Goal: Task Accomplishment & Management: Manage account settings

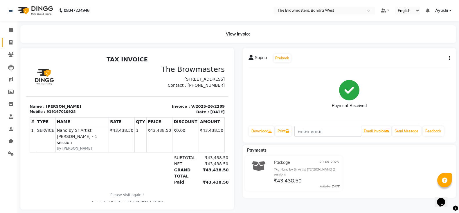
click at [12, 38] on link "Invoice" at bounding box center [9, 43] width 14 height 10
select select "service"
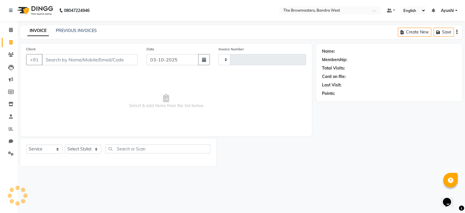
type input "2351"
select select "6949"
click at [74, 33] on div "PREVIOUS INVOICES" at bounding box center [76, 31] width 41 height 6
click at [62, 25] on div "INVOICE PREVIOUS INVOICES Create New Save" at bounding box center [240, 32] width 441 height 14
click at [68, 31] on link "PREVIOUS INVOICES" at bounding box center [76, 30] width 41 height 5
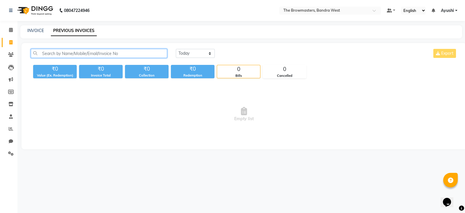
click at [85, 53] on input "text" at bounding box center [99, 53] width 136 height 9
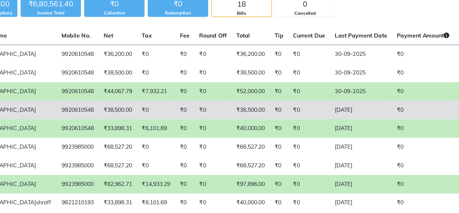
scroll to position [7, 0]
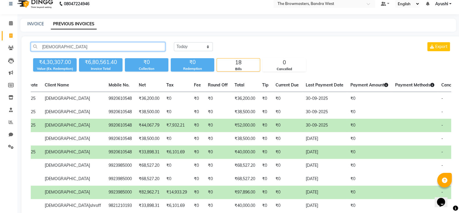
type input "Krishna"
click at [190, 150] on td "₹0" at bounding box center [197, 151] width 14 height 13
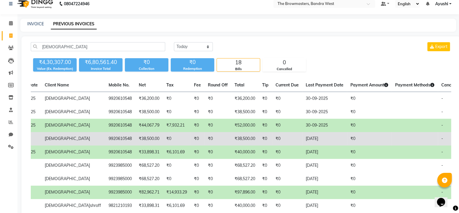
click at [204, 138] on td "₹0" at bounding box center [217, 138] width 27 height 13
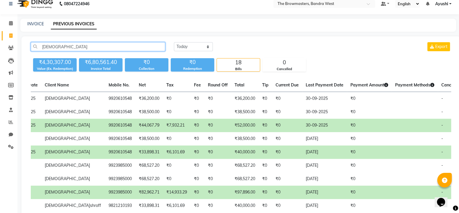
click at [70, 46] on input "Krishna" at bounding box center [98, 46] width 134 height 9
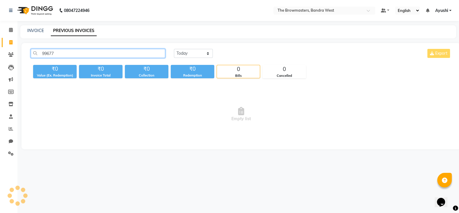
scroll to position [0, 0]
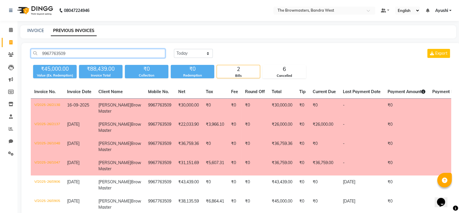
type input "9967763509"
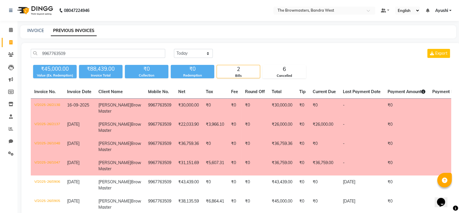
click at [268, 105] on td "₹30,000.00" at bounding box center [282, 107] width 28 height 19
click at [9, 30] on icon at bounding box center [11, 30] width 4 height 4
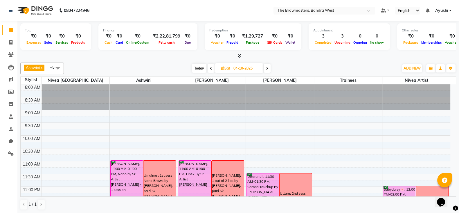
click at [203, 66] on span "Today" at bounding box center [199, 68] width 15 height 9
type input "03-10-2025"
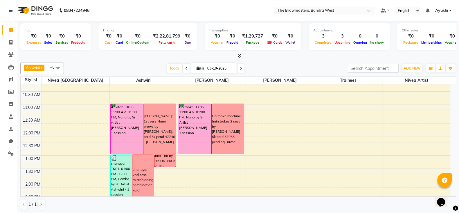
scroll to position [54, 0]
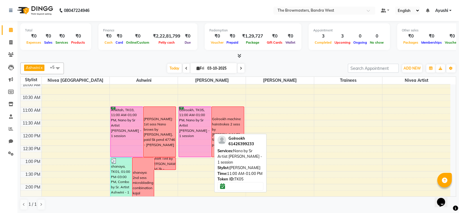
click at [195, 121] on div "Golrookh, TK05, 11:00 AM-01:00 PM, Nano by Sr Artist Roshani - 1 session" at bounding box center [195, 132] width 32 height 50
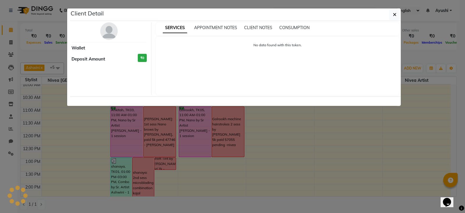
select select "6"
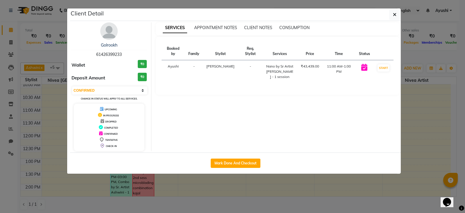
click at [251, 156] on div "Mark Done And Checkout" at bounding box center [235, 162] width 330 height 21
click at [242, 162] on button "Mark Done And Checkout" at bounding box center [236, 162] width 50 height 9
select select "6949"
select select "service"
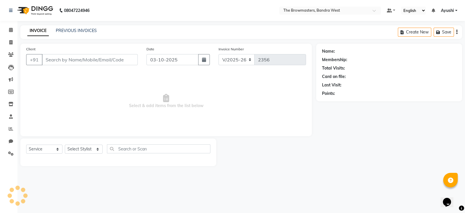
type input "61426399233"
select select "64307"
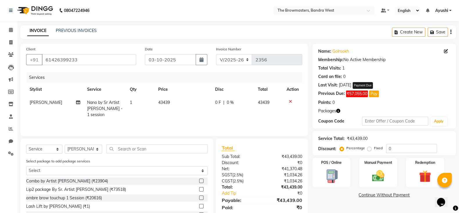
click at [375, 93] on button "Pay" at bounding box center [374, 93] width 10 height 7
select select "1"
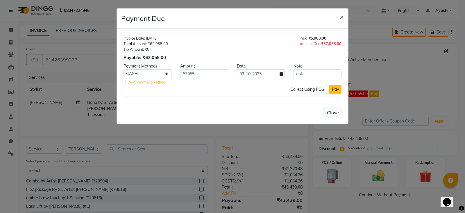
click at [338, 91] on button "Pay" at bounding box center [335, 89] width 12 height 9
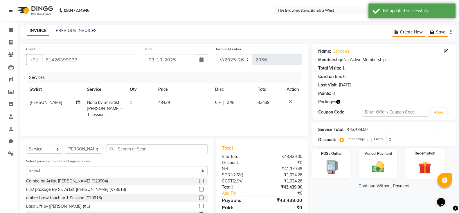
click at [417, 162] on img at bounding box center [425, 167] width 21 height 16
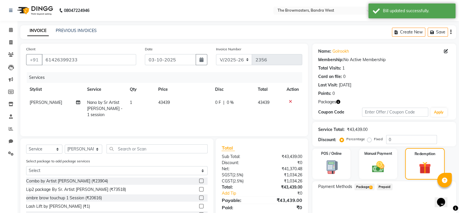
scroll to position [41, 0]
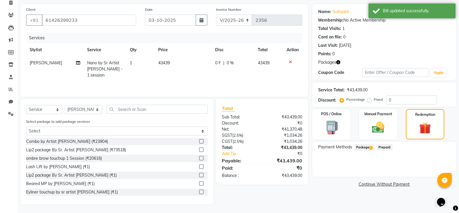
click at [365, 145] on span "Package 1" at bounding box center [365, 147] width 20 height 7
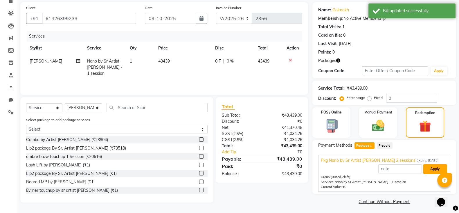
click at [431, 168] on button "Apply" at bounding box center [435, 169] width 24 height 10
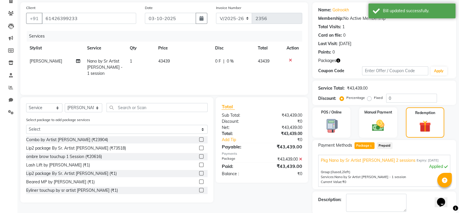
scroll to position [71, 0]
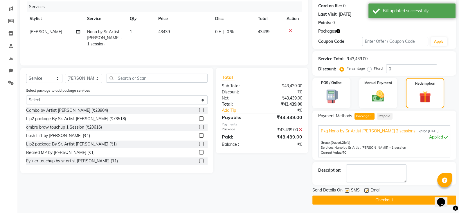
click at [346, 189] on label at bounding box center [347, 190] width 4 height 4
click at [346, 189] on input "checkbox" at bounding box center [347, 190] width 4 height 4
checkbox input "false"
click at [366, 190] on label at bounding box center [366, 190] width 4 height 4
click at [366, 190] on input "checkbox" at bounding box center [366, 190] width 4 height 4
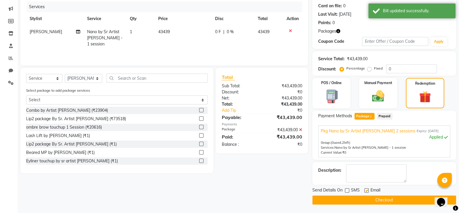
checkbox input "false"
click at [375, 198] on button "Checkout" at bounding box center [384, 199] width 144 height 9
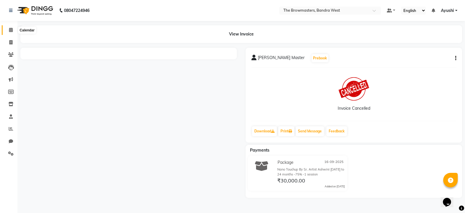
click at [10, 28] on icon at bounding box center [11, 30] width 4 height 4
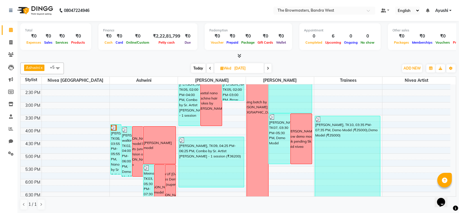
scroll to position [161, 0]
click at [204, 64] on span "Today" at bounding box center [198, 68] width 15 height 9
type input "03-10-2025"
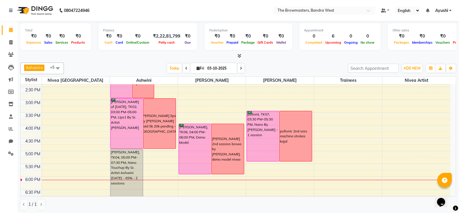
scroll to position [161, 0]
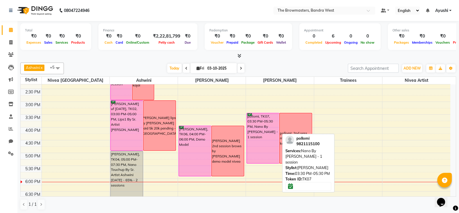
click at [262, 136] on div "pollomi, TK07, 03:30 PM-05:30 PM, Nano By Ashmi - 1 session" at bounding box center [263, 138] width 32 height 50
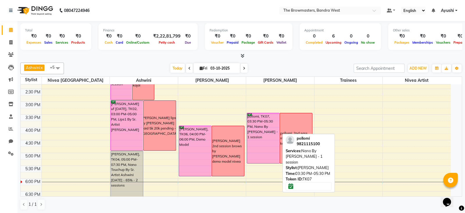
select select "6"
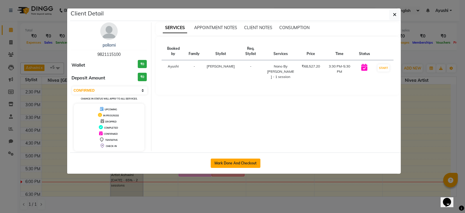
click at [228, 160] on button "Mark Done And Checkout" at bounding box center [236, 162] width 50 height 9
select select "service"
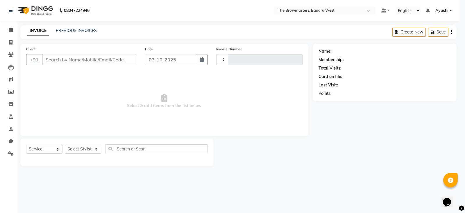
type input "2351"
select select "6949"
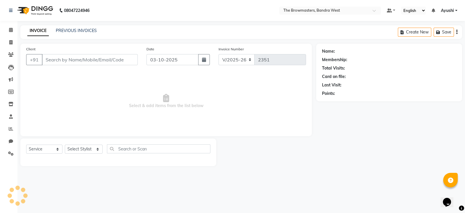
type input "9821115100"
select select "64308"
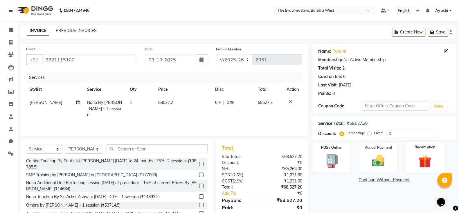
click at [412, 152] on div "Redemption" at bounding box center [425, 157] width 40 height 31
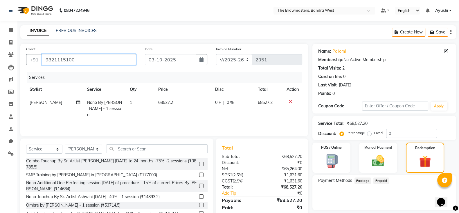
click at [60, 62] on input "9821115100" at bounding box center [89, 59] width 94 height 11
click at [7, 53] on span at bounding box center [11, 54] width 10 height 7
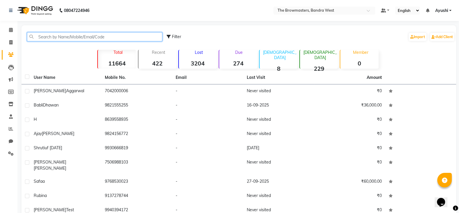
click at [60, 36] on input "text" at bounding box center [94, 36] width 135 height 9
paste input "9821115100"
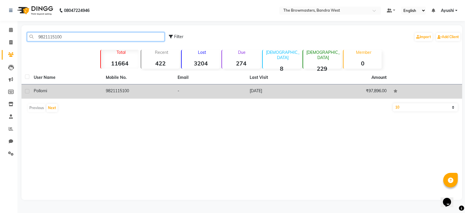
type input "9821115100"
click at [86, 95] on td "pollomi" at bounding box center [66, 91] width 72 height 14
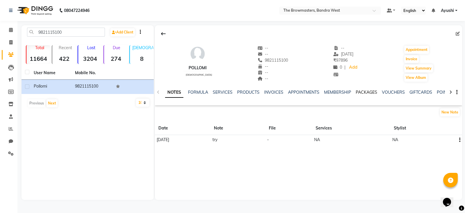
click at [358, 91] on link "PACKAGES" at bounding box center [365, 91] width 21 height 5
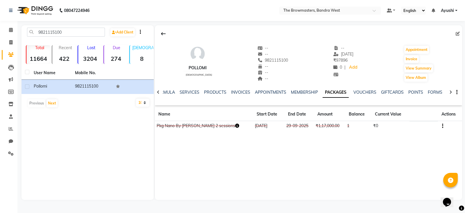
click at [442, 126] on icon "button" at bounding box center [442, 126] width 1 height 0
click at [418, 125] on div "Edit" at bounding box center [412, 125] width 38 height 7
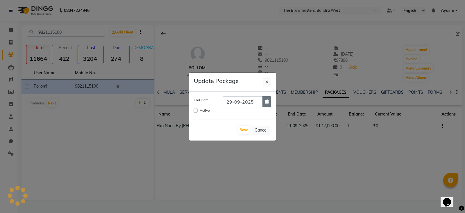
click at [267, 101] on icon "button" at bounding box center [266, 101] width 3 height 4
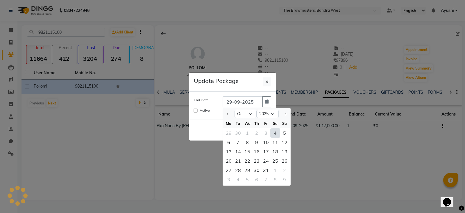
click at [275, 135] on div "4" at bounding box center [274, 132] width 9 height 9
type input "04-10-2025"
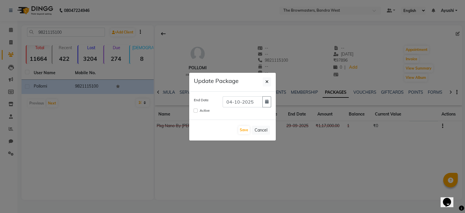
click at [204, 112] on label "Active" at bounding box center [204, 110] width 10 height 5
click at [197, 112] on input "Active" at bounding box center [195, 110] width 4 height 4
checkbox input "true"
click at [245, 130] on button "Save" at bounding box center [243, 130] width 11 height 8
checkbox input "false"
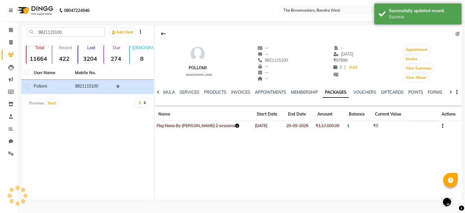
click at [244, 133] on ngb-modal-window "Update Package End Date Active Save Cancel" at bounding box center [232, 106] width 465 height 213
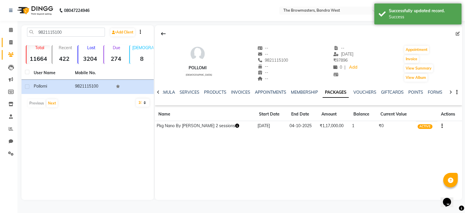
click at [4, 41] on link "Invoice" at bounding box center [9, 43] width 14 height 10
select select "service"
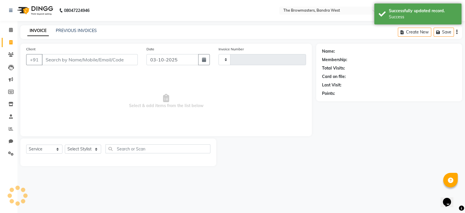
type input "2351"
select select "6949"
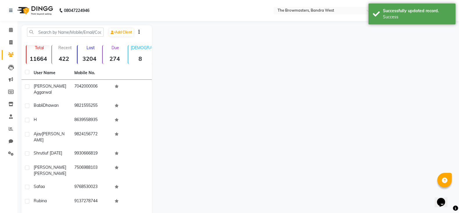
select select "6949"
select select "service"
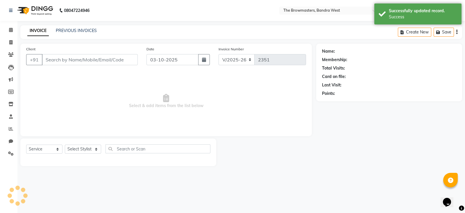
type input "9821115100"
select select "64308"
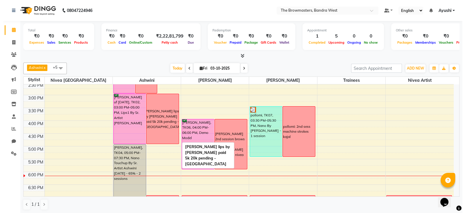
scroll to position [171, 0]
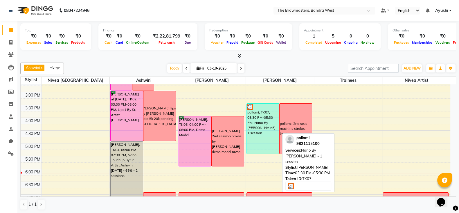
click at [267, 125] on div "pollomi, TK07, 03:30 PM-05:30 PM, Nano By [PERSON_NAME] - 1 session" at bounding box center [263, 128] width 32 height 50
select select "3"
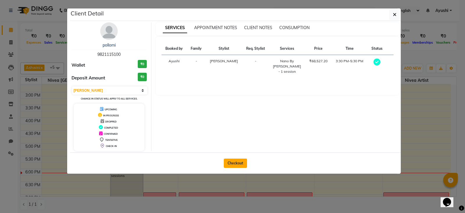
click at [238, 162] on button "Checkout" at bounding box center [235, 162] width 23 height 9
select select "service"
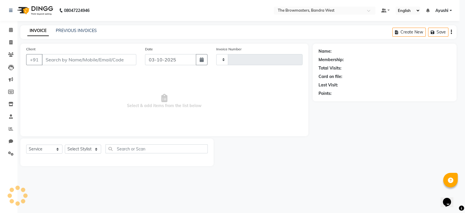
type input "2351"
select select "6949"
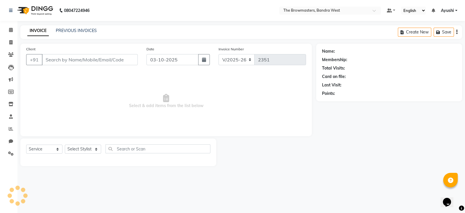
type input "9821115100"
select select "64308"
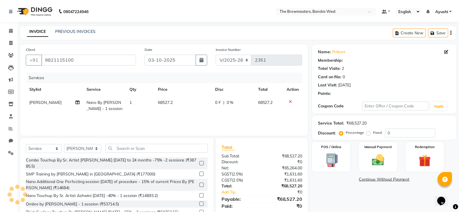
scroll to position [20, 0]
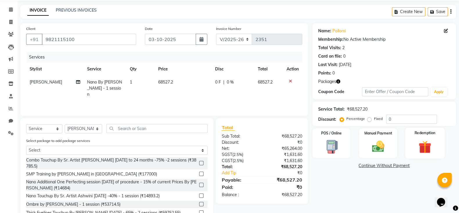
click at [433, 130] on label "Redemption" at bounding box center [425, 133] width 21 height 6
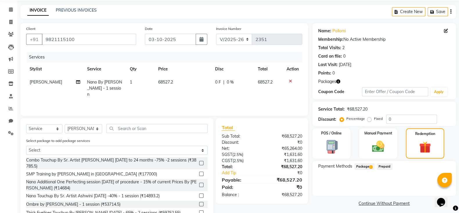
click at [368, 165] on span "Package 1" at bounding box center [365, 166] width 20 height 7
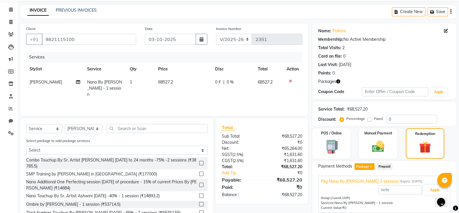
scroll to position [43, 0]
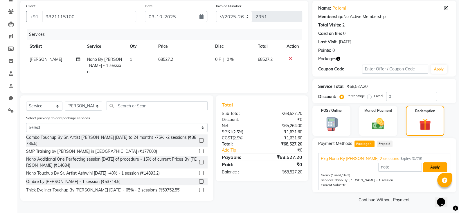
click at [425, 169] on button "Apply" at bounding box center [435, 167] width 24 height 10
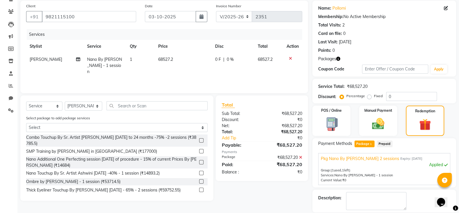
scroll to position [71, 0]
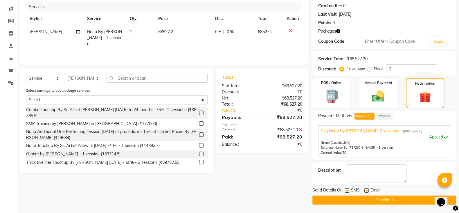
click at [348, 191] on label at bounding box center [347, 190] width 4 height 4
click at [348, 191] on input "checkbox" at bounding box center [347, 190] width 4 height 4
checkbox input "false"
click at [367, 191] on label at bounding box center [366, 190] width 4 height 4
click at [367, 191] on input "checkbox" at bounding box center [366, 190] width 4 height 4
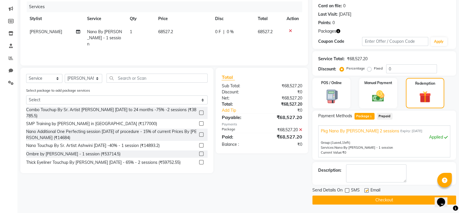
checkbox input "false"
click at [370, 197] on button "Checkout" at bounding box center [384, 199] width 144 height 9
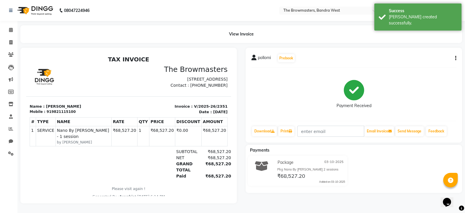
select select "service"
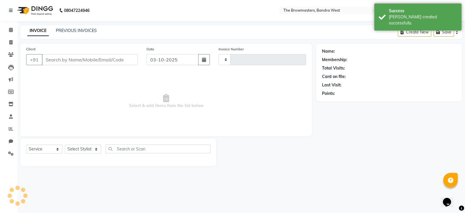
type input "2352"
type input "9821115100"
select select "6949"
select select "64308"
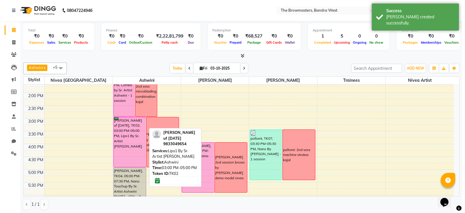
scroll to position [145, 0]
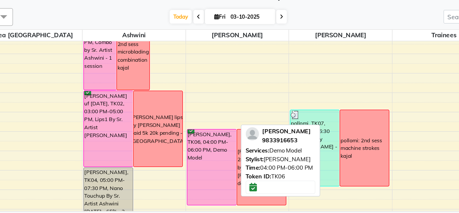
click at [202, 171] on div "[PERSON_NAME], TK06, 04:00 PM-06:00 PM, Demo Model" at bounding box center [195, 167] width 32 height 50
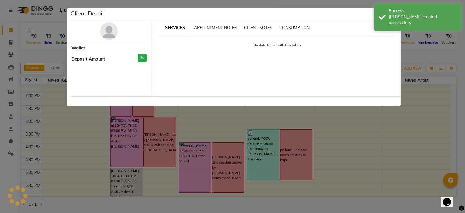
select select "6"
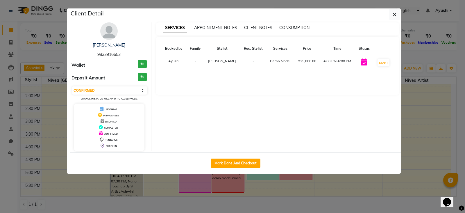
click at [234, 157] on div "Mark Done And Checkout" at bounding box center [235, 162] width 330 height 21
click at [238, 161] on button "Mark Done And Checkout" at bounding box center [236, 162] width 50 height 9
select select "6949"
select select "service"
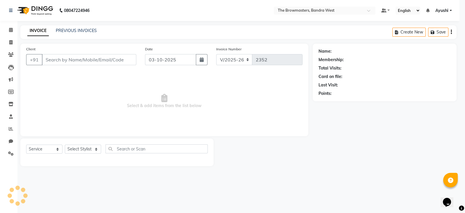
select select "3"
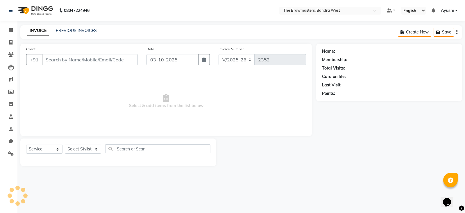
type input "9833916653"
select select "64307"
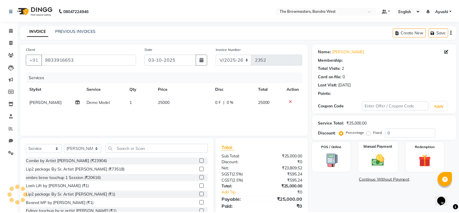
scroll to position [14, 0]
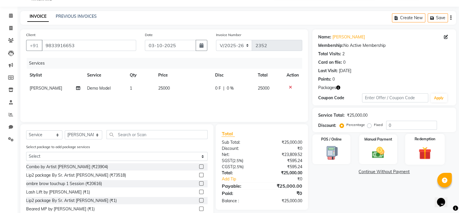
click at [421, 146] on img at bounding box center [425, 153] width 21 height 16
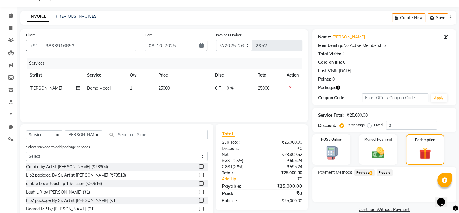
click at [364, 173] on span "Package 1" at bounding box center [365, 172] width 20 height 7
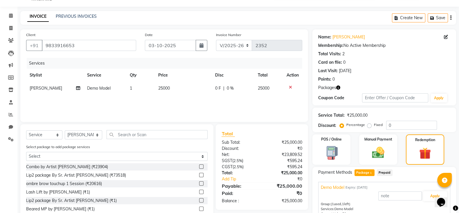
scroll to position [43, 0]
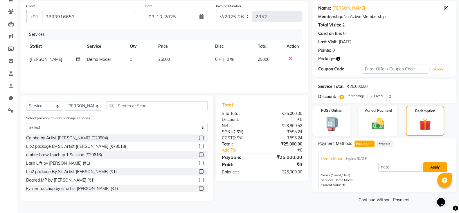
click at [428, 164] on button "Apply" at bounding box center [435, 167] width 24 height 10
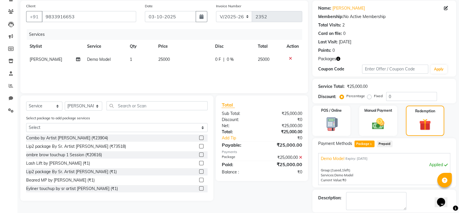
scroll to position [71, 0]
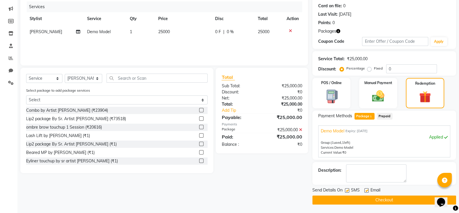
click at [348, 189] on label at bounding box center [347, 190] width 4 height 4
click at [348, 189] on input "checkbox" at bounding box center [347, 190] width 4 height 4
checkbox input "false"
click at [366, 189] on label at bounding box center [366, 190] width 4 height 4
click at [366, 189] on input "checkbox" at bounding box center [366, 190] width 4 height 4
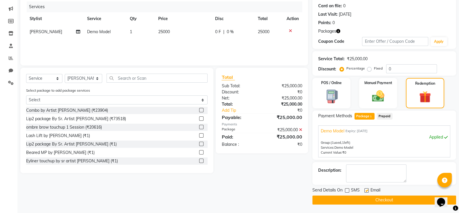
checkbox input "false"
click at [345, 201] on button "Checkout" at bounding box center [384, 199] width 144 height 9
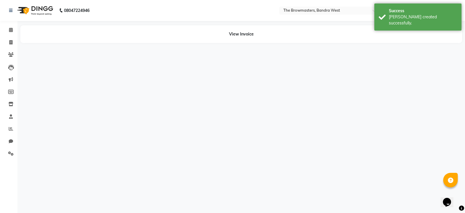
select select "6949"
select select "service"
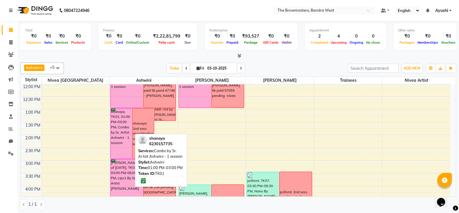
click at [113, 134] on div "shanaya, TK01, 01:00 PM-03:00 PM, Combo by Sr. Artist Ashwini - 1 session" at bounding box center [121, 133] width 21 height 50
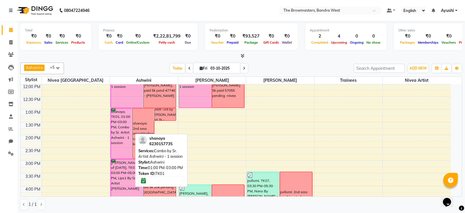
select select "6"
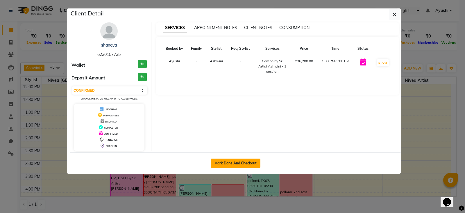
click at [233, 162] on button "Mark Done And Checkout" at bounding box center [236, 162] width 50 height 9
select select "service"
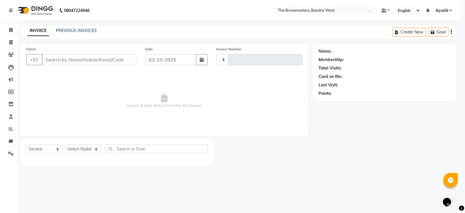
type input "2353"
select select "6949"
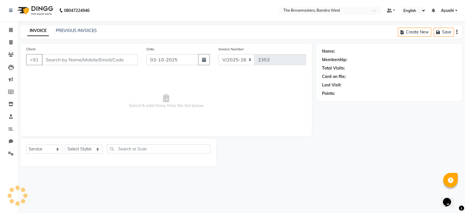
type input "6230157735"
select select "64306"
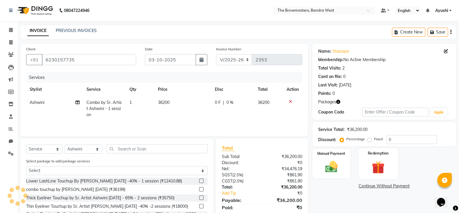
click at [371, 166] on img at bounding box center [378, 167] width 21 height 16
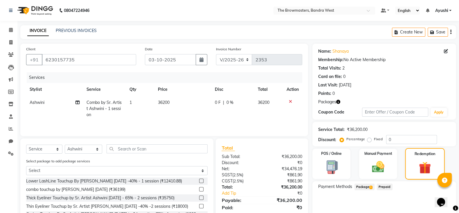
scroll to position [41, 0]
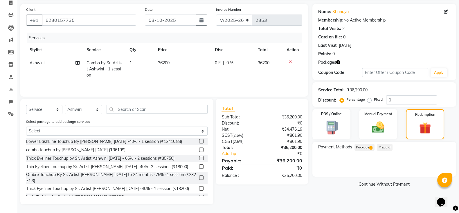
click at [366, 146] on span "Package 1" at bounding box center [365, 147] width 20 height 7
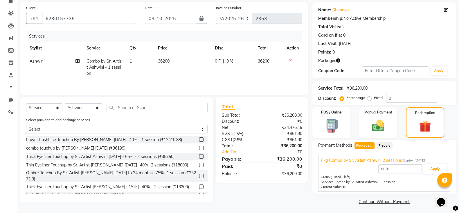
scroll to position [43, 0]
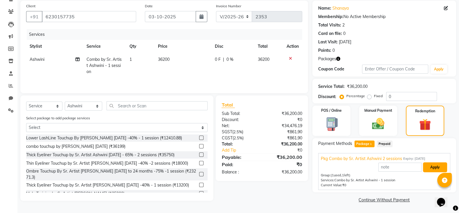
click at [434, 168] on button "Apply" at bounding box center [435, 167] width 24 height 10
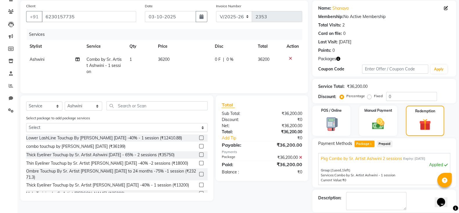
scroll to position [71, 0]
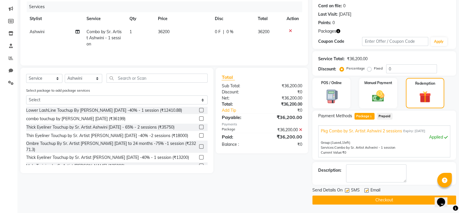
click at [346, 190] on label at bounding box center [347, 190] width 4 height 4
click at [346, 190] on input "checkbox" at bounding box center [347, 190] width 4 height 4
checkbox input "false"
click at [366, 189] on label at bounding box center [366, 190] width 4 height 4
click at [366, 189] on input "checkbox" at bounding box center [366, 190] width 4 height 4
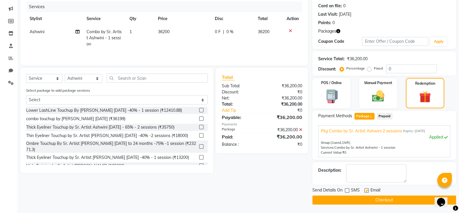
checkbox input "false"
click at [374, 202] on button "Checkout" at bounding box center [384, 199] width 144 height 9
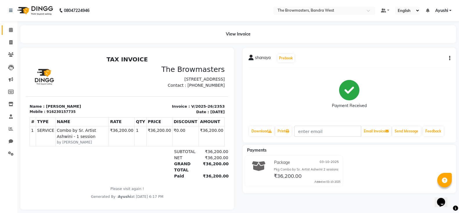
click at [10, 31] on icon at bounding box center [11, 30] width 4 height 4
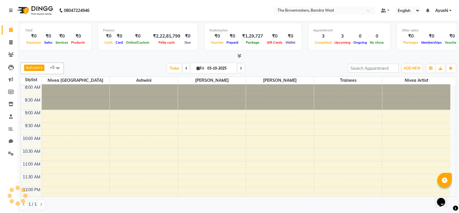
click at [202, 68] on span "Fri" at bounding box center [200, 68] width 10 height 4
select select "10"
select select "2025"
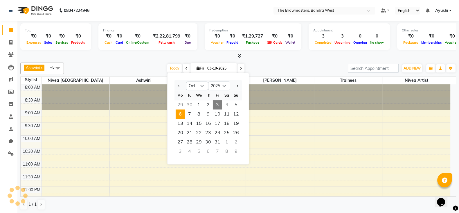
click at [184, 113] on span "6" at bounding box center [180, 113] width 9 height 9
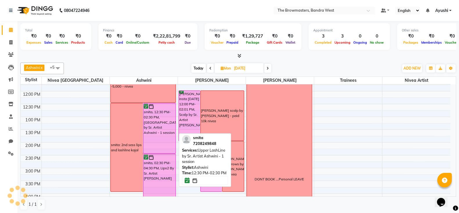
scroll to position [50, 0]
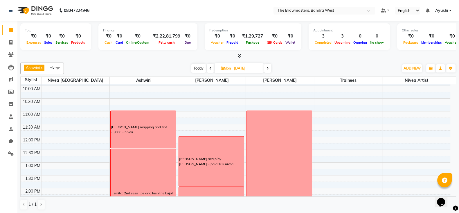
click at [201, 67] on span "Today" at bounding box center [198, 68] width 15 height 9
type input "03-10-2025"
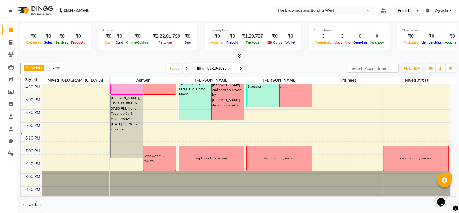
click at [222, 69] on input "03-10-2025" at bounding box center [220, 68] width 29 height 9
select select "10"
select select "2025"
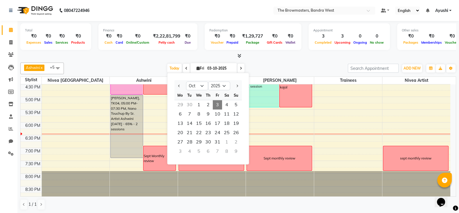
click at [240, 69] on icon at bounding box center [241, 67] width 2 height 3
type input "04-10-2025"
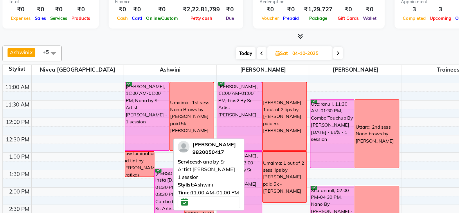
scroll to position [71, 0]
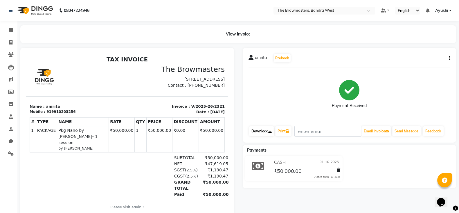
click at [266, 130] on link "Download" at bounding box center [261, 131] width 25 height 10
click at [4, 27] on link "Calendar" at bounding box center [9, 30] width 14 height 10
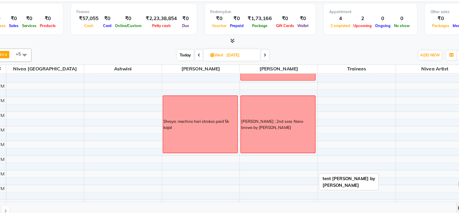
scroll to position [169, 0]
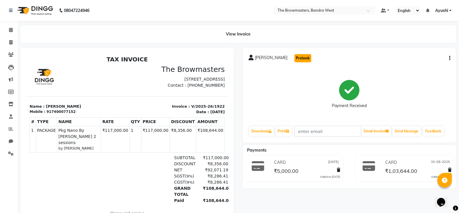
click at [296, 60] on button "Prebook" at bounding box center [302, 58] width 17 height 8
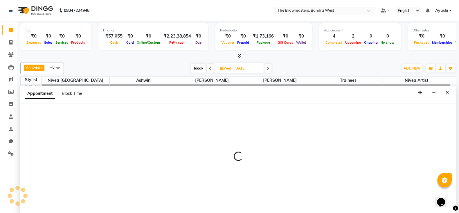
scroll to position [0, 0]
type input "03-10-2025"
select select "tentative"
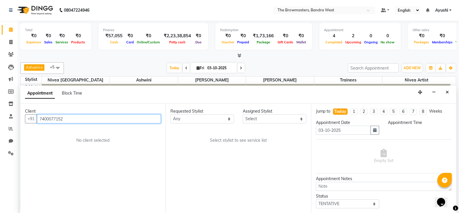
select select "540"
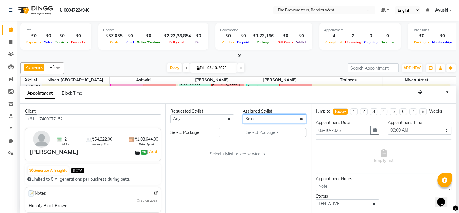
click at [269, 119] on select "Select Ashmeey Singghai Ashwini [PERSON_NAME] Jyoti Kajal [PERSON_NAME] [PERSON…" at bounding box center [275, 118] width 64 height 9
click at [274, 117] on select "Select Ashmeey Singghai Ashwini [PERSON_NAME] Jyoti Kajal [PERSON_NAME] [PERSON…" at bounding box center [275, 118] width 64 height 9
select select "64308"
click at [243, 114] on select "Select Ashmeey Singghai Ashwini [PERSON_NAME] Jyoti Kajal [PERSON_NAME] [PERSON…" at bounding box center [275, 118] width 64 height 9
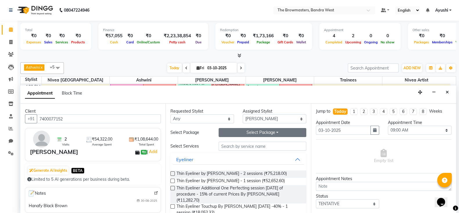
click at [254, 134] on button "Select Package Toggle Dropdown" at bounding box center [263, 132] width 88 height 9
click at [273, 144] on li "Pkg Nano By [PERSON_NAME] 2 sessions" at bounding box center [268, 144] width 99 height 8
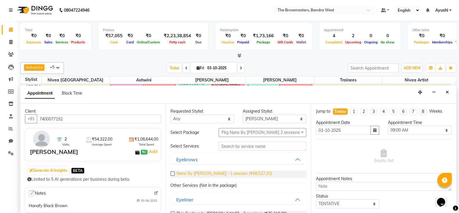
click at [212, 174] on span "Nano By [PERSON_NAME] - 1 session (₹68,527.20)" at bounding box center [224, 173] width 95 height 7
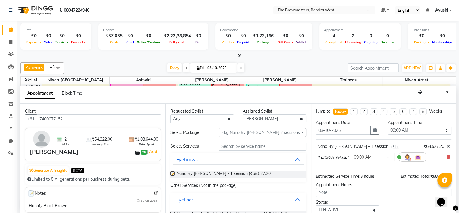
checkbox input "false"
click at [376, 128] on button "button" at bounding box center [375, 129] width 9 height 9
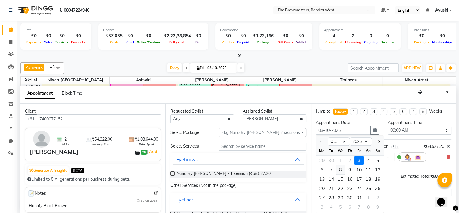
click at [337, 168] on div "8" at bounding box center [340, 169] width 9 height 9
type input "08-10-2025"
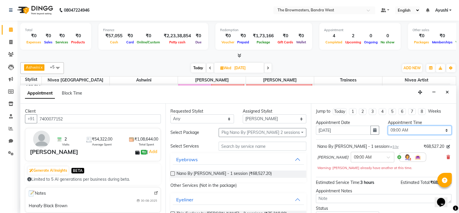
click at [413, 129] on select "Select 09:00 AM 09:15 AM 09:30 AM 09:45 AM 10:00 AM 10:15 AM 10:30 AM 10:45 AM …" at bounding box center [420, 129] width 64 height 9
select select "900"
click at [388, 125] on select "Select 09:00 AM 09:15 AM 09:30 AM 09:45 AM 10:00 AM 10:15 AM 10:30 AM 10:45 AM …" at bounding box center [420, 129] width 64 height 9
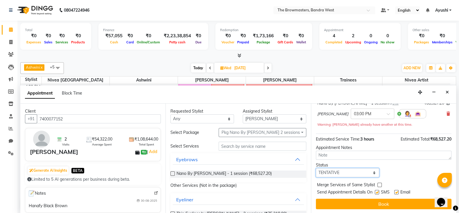
click at [362, 171] on select "Select TENTATIVE CONFIRM UPCOMING" at bounding box center [348, 172] width 64 height 9
select select "confirm booking"
click at [316, 168] on select "Select TENTATIVE CONFIRM UPCOMING" at bounding box center [348, 172] width 64 height 9
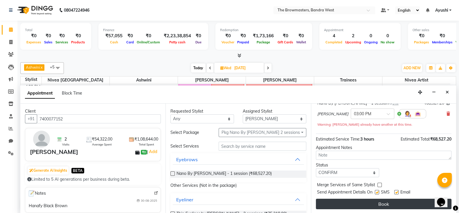
click at [376, 203] on button "Book" at bounding box center [384, 203] width 136 height 10
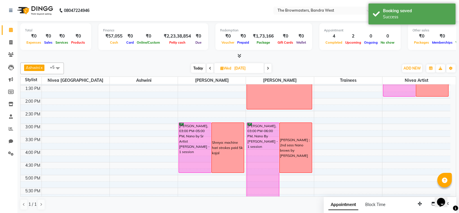
scroll to position [139, 0]
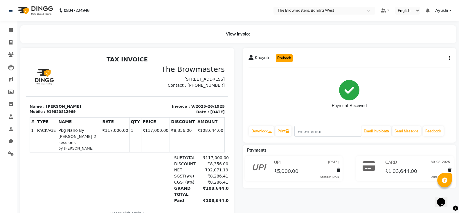
click at [281, 62] on button "Prebook" at bounding box center [284, 58] width 17 height 8
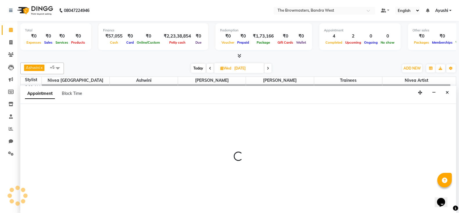
type input "03-10-2025"
select select "540"
select select "tentative"
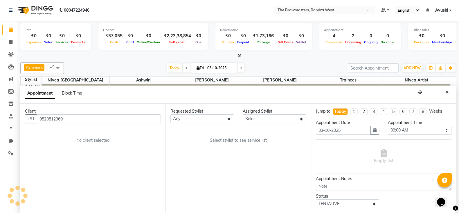
scroll to position [217, 0]
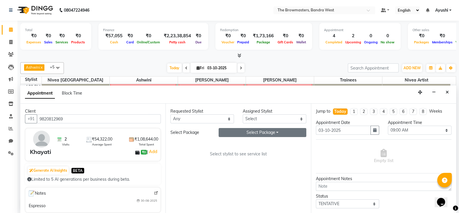
click at [279, 128] on button "Select Package Toggle Dropdown" at bounding box center [263, 132] width 88 height 9
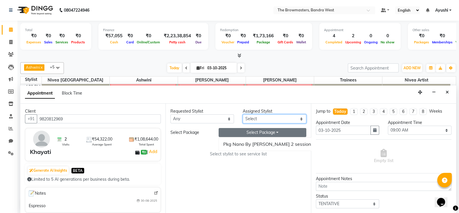
click at [271, 119] on select "Select Ashmeey Singghai Ashwini [PERSON_NAME] Jyoti Kajal [PERSON_NAME] [PERSON…" at bounding box center [275, 118] width 64 height 9
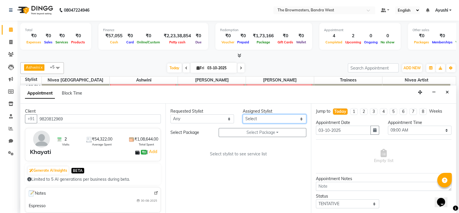
click at [277, 118] on select "Select Ashmeey Singghai Ashwini [PERSON_NAME] Jyoti Kajal [PERSON_NAME] [PERSON…" at bounding box center [275, 118] width 64 height 9
select select "64308"
click at [243, 114] on select "Select Ashmeey Singghai Ashwini [PERSON_NAME] Jyoti Kajal [PERSON_NAME] [PERSON…" at bounding box center [275, 118] width 64 height 9
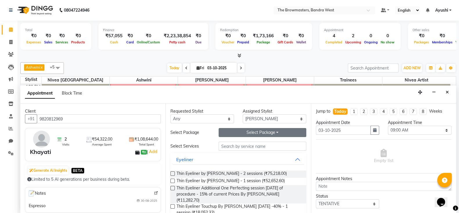
click at [270, 133] on button "Select Package Toggle Dropdown" at bounding box center [263, 132] width 88 height 9
click at [245, 145] on li "Pkg Nano By [PERSON_NAME] 2 sessions" at bounding box center [268, 144] width 99 height 8
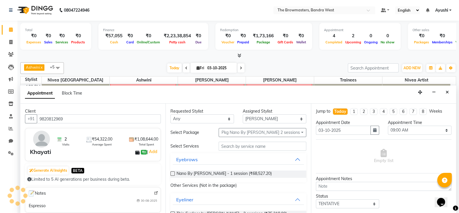
click at [215, 177] on div "Nano By Ashmi - 1 session (₹68,527.20)" at bounding box center [238, 174] width 136 height 17
click at [203, 173] on span "Nano By Ashmi - 1 session (₹68,527.20)" at bounding box center [224, 173] width 95 height 7
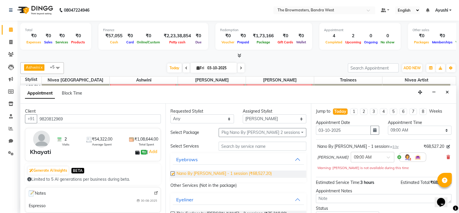
checkbox input "false"
click at [372, 134] on div "Appointment Date 03-10-2025" at bounding box center [348, 129] width 72 height 20
click at [373, 130] on icon "button" at bounding box center [374, 130] width 3 height 4
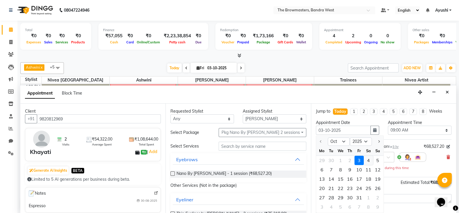
click at [369, 160] on div "4" at bounding box center [368, 160] width 9 height 9
type input "04-10-2025"
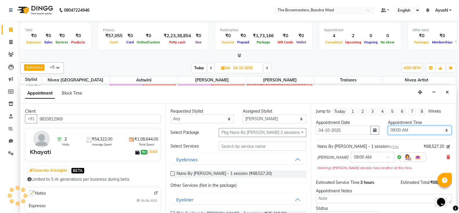
click at [398, 132] on select "Select 09:00 AM 09:15 AM 09:30 AM 09:45 AM 10:00 AM 10:15 AM 10:30 AM 10:45 AM …" at bounding box center [420, 129] width 64 height 9
select select "1020"
click at [388, 125] on select "Select 09:00 AM 09:15 AM 09:30 AM 09:45 AM 10:00 AM 10:15 AM 10:30 AM 10:45 AM …" at bounding box center [420, 129] width 64 height 9
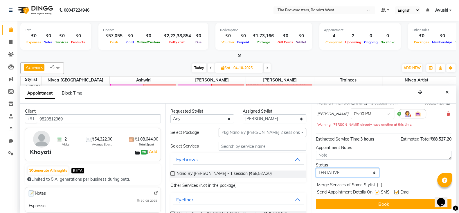
click at [347, 170] on select "Select TENTATIVE CONFIRM UPCOMING" at bounding box center [348, 172] width 64 height 9
select select "confirm booking"
click at [316, 168] on select "Select TENTATIVE CONFIRM UPCOMING" at bounding box center [348, 172] width 64 height 9
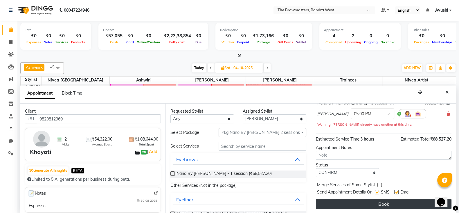
click at [358, 202] on button "Book" at bounding box center [384, 203] width 136 height 10
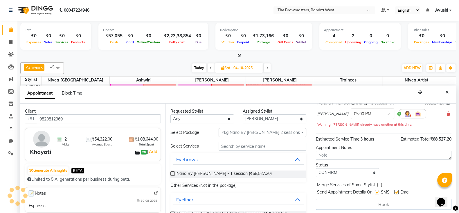
scroll to position [0, 0]
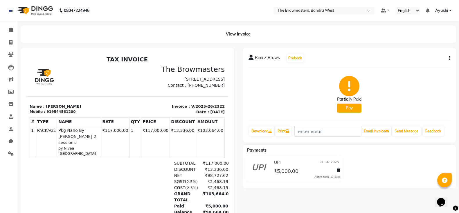
click at [293, 64] on div "Rimi Z Brows Prebook Partially Paid Pay Download Print Email Invoice Send Messa…" at bounding box center [350, 95] width 214 height 95
click at [290, 58] on button "Prebook" at bounding box center [295, 58] width 17 height 8
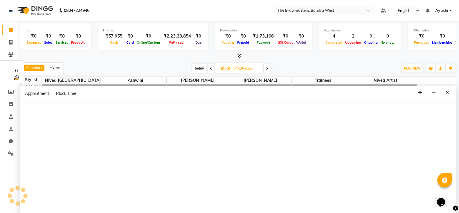
type input "03-10-2025"
select select "tentative"
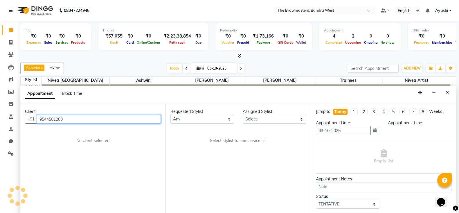
scroll to position [0, 0]
select select "540"
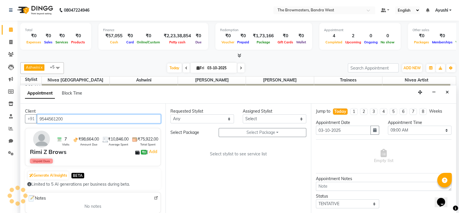
scroll to position [217, 0]
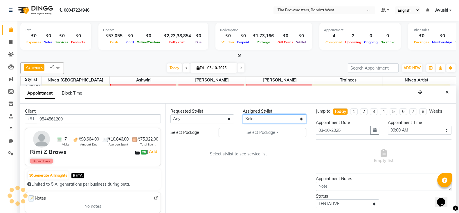
click at [260, 122] on select "Select Ashmeey Singghai Ashwini [PERSON_NAME] Jyoti Kajal [PERSON_NAME] [PERSON…" at bounding box center [275, 118] width 64 height 9
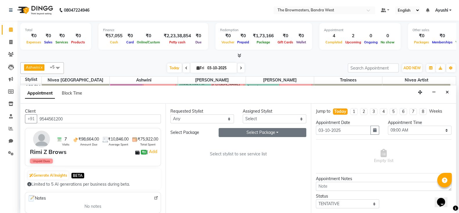
click at [254, 130] on button "Select Package Toggle Dropdown" at bounding box center [263, 132] width 88 height 9
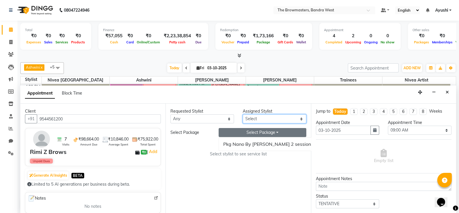
click at [294, 115] on select "Select Ashmeey Singghai Ashwini [PERSON_NAME] Jyoti Kajal [PERSON_NAME] [PERSON…" at bounding box center [275, 118] width 64 height 9
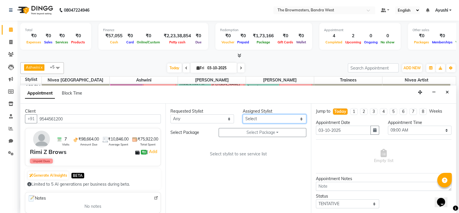
select select "64308"
click at [243, 114] on select "Select Ashmeey Singghai Ashwini [PERSON_NAME] Jyoti Kajal [PERSON_NAME] [PERSON…" at bounding box center [275, 118] width 64 height 9
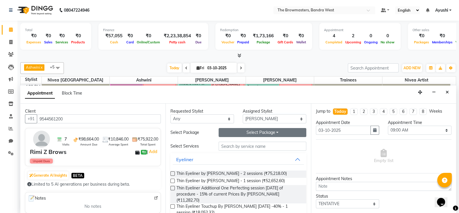
click at [261, 131] on button "Select Package Toggle Dropdown" at bounding box center [263, 132] width 88 height 9
click at [257, 147] on li "Pkg Nano By [PERSON_NAME] 2 sessions" at bounding box center [268, 144] width 99 height 8
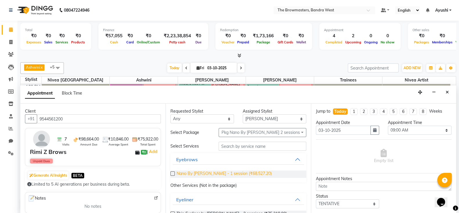
click at [232, 170] on span "Nano By [PERSON_NAME] - 1 session (₹68,527.20)" at bounding box center [224, 173] width 95 height 7
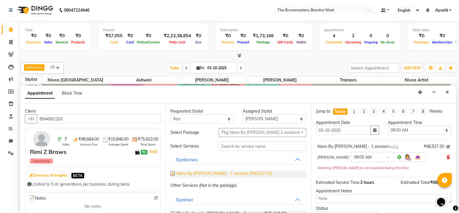
checkbox input "false"
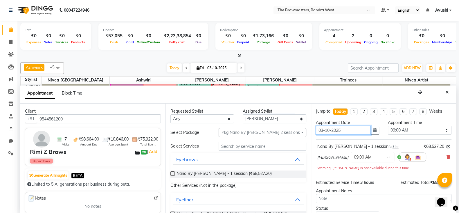
click at [367, 131] on input "03-10-2025" at bounding box center [343, 129] width 55 height 9
click at [377, 128] on div "Appointment Date [DATE]" at bounding box center [348, 129] width 72 height 20
click at [376, 129] on div "Appointment Date [DATE]" at bounding box center [348, 129] width 72 height 20
click at [373, 129] on icon "button" at bounding box center [374, 130] width 3 height 4
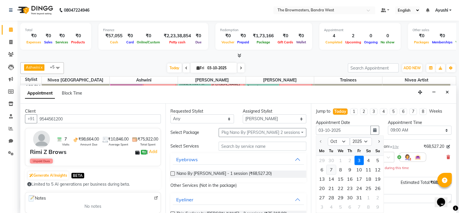
click at [331, 168] on div "7" at bounding box center [331, 169] width 9 height 9
type input "[DATE]"
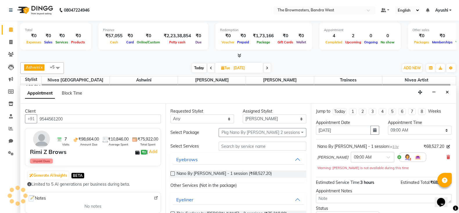
scroll to position [0, 0]
click at [393, 131] on select "Select 09:00 AM 09:15 AM 09:30 AM 09:45 AM 10:00 AM 10:15 AM 10:30 AM 10:45 AM …" at bounding box center [420, 129] width 64 height 9
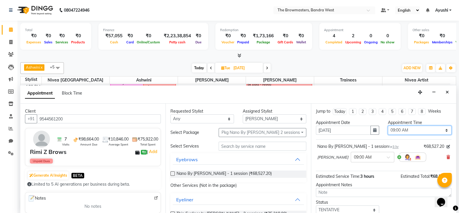
select select "900"
click at [388, 125] on select "Select 09:00 AM 09:15 AM 09:30 AM 09:45 AM 10:00 AM 10:15 AM 10:30 AM 10:45 AM …" at bounding box center [420, 129] width 64 height 9
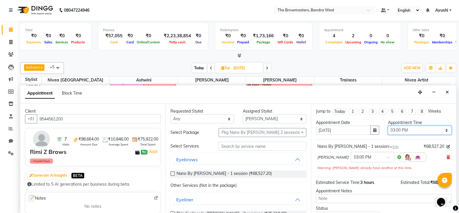
scroll to position [43, 0]
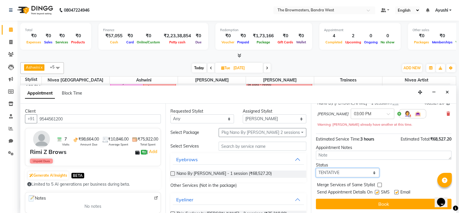
click at [350, 168] on select "Select TENTATIVE CONFIRM UPCOMING" at bounding box center [348, 172] width 64 height 9
select select "confirm booking"
click at [316, 168] on select "Select TENTATIVE CONFIRM UPCOMING" at bounding box center [348, 172] width 64 height 9
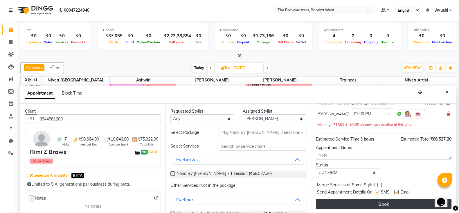
click at [366, 199] on button "Book" at bounding box center [384, 203] width 136 height 10
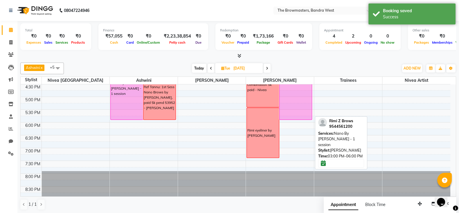
scroll to position [154, 0]
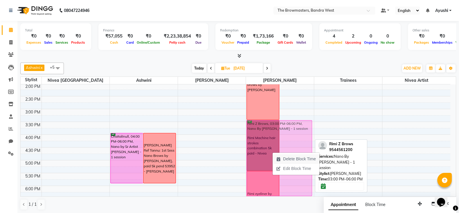
drag, startPoint x: 288, startPoint y: 145, endPoint x: 292, endPoint y: 159, distance: 14.7
click at [292, 159] on body "08047224946 Select Location × The Browmasters, Bandra West Default Panel My Pan…" at bounding box center [229, 106] width 459 height 213
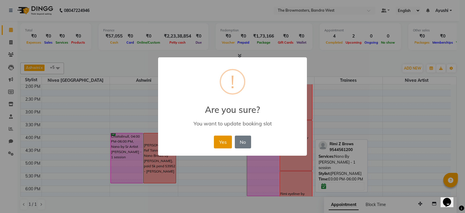
click at [219, 140] on button "Yes" at bounding box center [223, 141] width 18 height 13
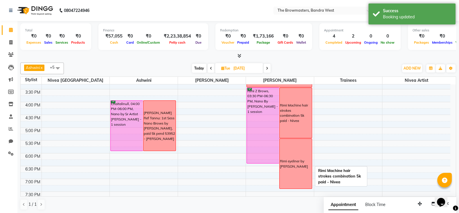
scroll to position [187, 0]
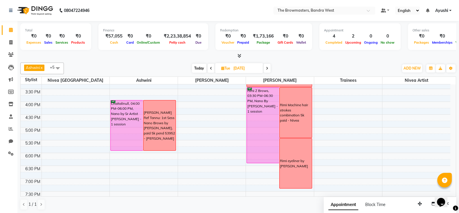
click at [193, 68] on span "Today" at bounding box center [199, 68] width 15 height 9
type input "03-10-2025"
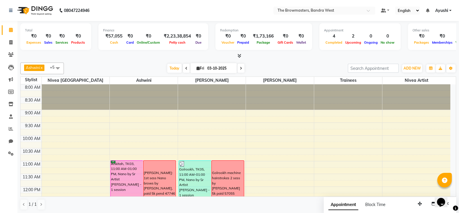
scroll to position [19, 0]
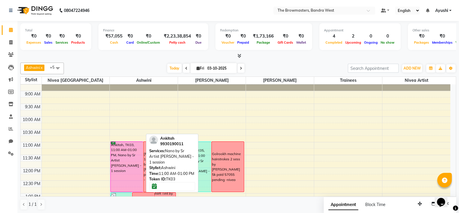
click at [131, 151] on div "Ankitah, TK03, 11:00 AM-01:00 PM, Nano by Sr Artist [PERSON_NAME] - 1 session" at bounding box center [127, 166] width 32 height 50
click at [131, 157] on div "Ankitah, TK03, 11:00 AM-01:00 PM, Nano by Sr Artist [PERSON_NAME] - 1 session" at bounding box center [127, 166] width 32 height 50
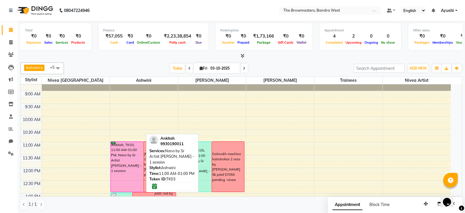
select select "6"
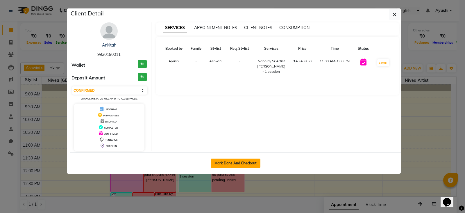
click at [234, 164] on button "Mark Done And Checkout" at bounding box center [236, 162] width 50 height 9
select select "6949"
select select "service"
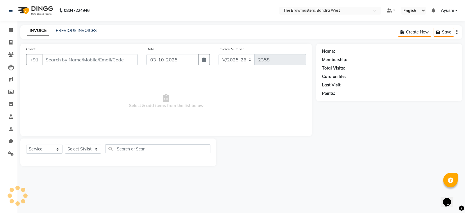
type input "9930190011"
select select "64306"
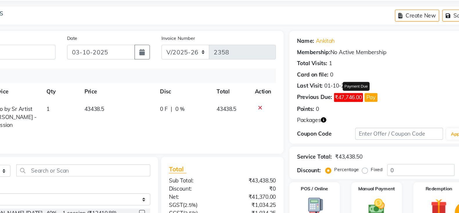
click at [374, 94] on button "Pay" at bounding box center [374, 93] width 10 height 7
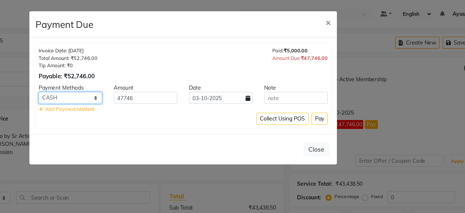
click at [152, 70] on select "Bank GPay UPI CASH CARD" at bounding box center [147, 73] width 48 height 9
select select "8"
click at [123, 69] on select "Bank GPay UPI CASH CARD" at bounding box center [147, 73] width 48 height 9
click at [331, 87] on button "Pay" at bounding box center [335, 89] width 12 height 9
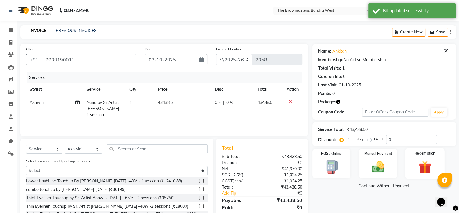
click at [429, 160] on img at bounding box center [425, 167] width 21 height 16
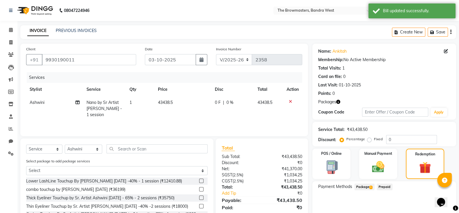
click at [362, 189] on span "Package 1" at bounding box center [365, 186] width 20 height 7
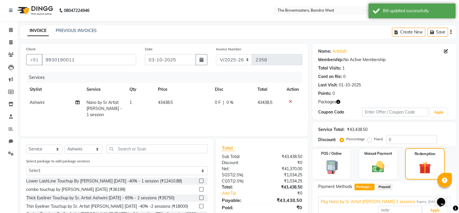
scroll to position [43, 0]
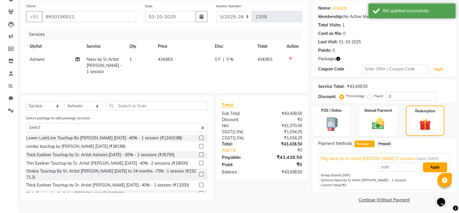
click at [440, 162] on button "Apply" at bounding box center [435, 167] width 24 height 10
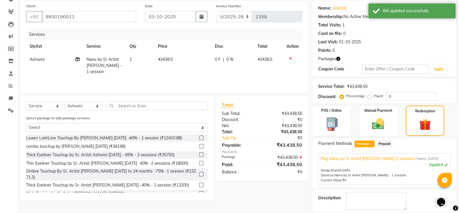
scroll to position [71, 0]
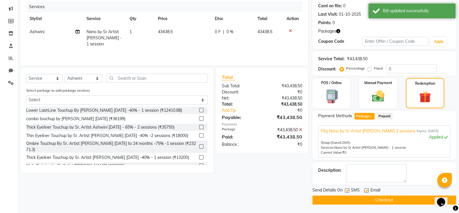
click at [349, 189] on label at bounding box center [347, 190] width 4 height 4
click at [349, 189] on input "checkbox" at bounding box center [347, 190] width 4 height 4
checkbox input "false"
click at [364, 189] on label at bounding box center [366, 190] width 4 height 4
click at [364, 189] on input "checkbox" at bounding box center [366, 190] width 4 height 4
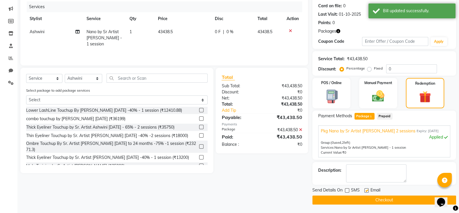
checkbox input "false"
click at [374, 199] on button "Checkout" at bounding box center [384, 199] width 144 height 9
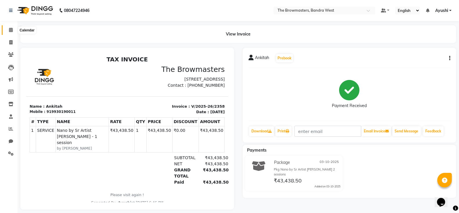
click at [10, 26] on link "Calendar" at bounding box center [9, 30] width 14 height 10
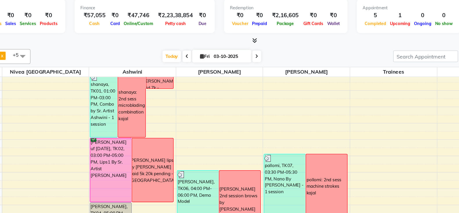
scroll to position [127, 0]
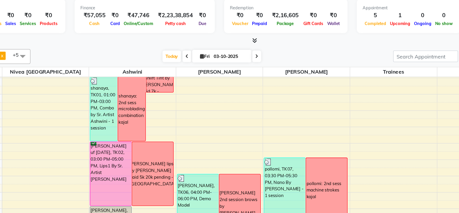
click at [223, 67] on input "03-10-2025" at bounding box center [220, 68] width 29 height 9
select select "10"
select select "2025"
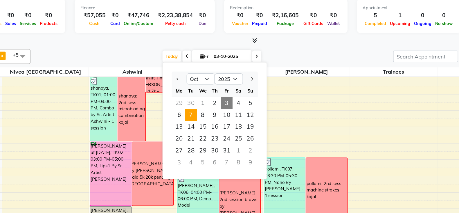
click at [192, 113] on span "7" at bounding box center [189, 113] width 9 height 9
type input "07-10-2025"
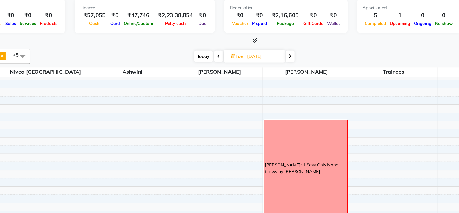
scroll to position [81, 0]
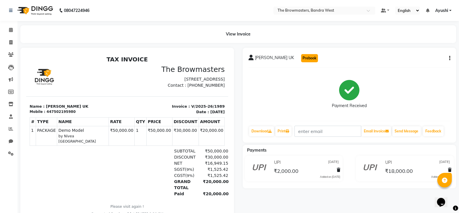
click at [301, 58] on button "Prebook" at bounding box center [309, 58] width 17 height 8
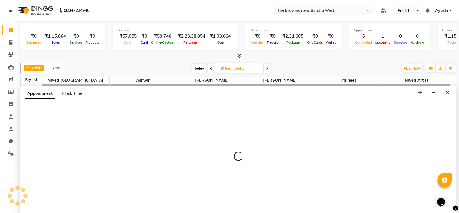
type input "03-10-2025"
select select "540"
select select "tentative"
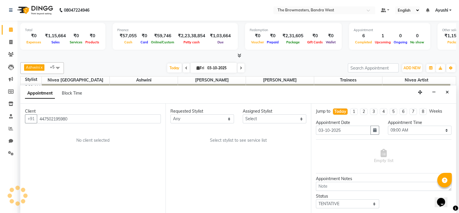
scroll to position [217, 0]
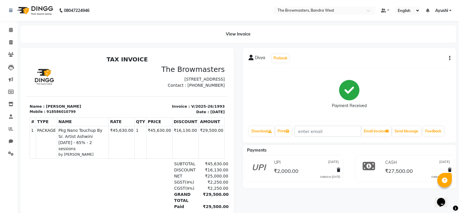
click at [278, 62] on div "Divya Prebook" at bounding box center [269, 57] width 41 height 9
click at [280, 60] on button "Prebook" at bounding box center [280, 58] width 17 height 8
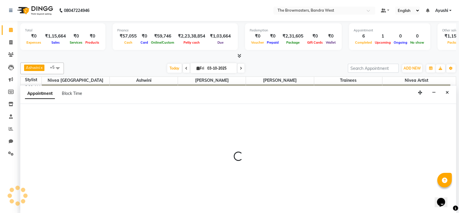
select select "tentative"
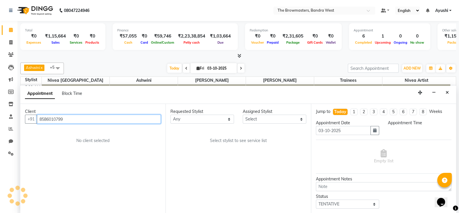
scroll to position [0, 0]
select select "540"
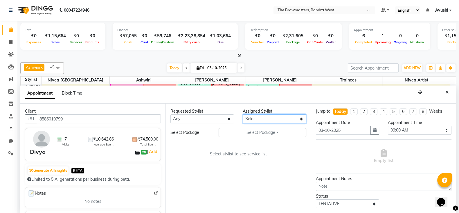
click at [269, 121] on select "Select Ashmeey Singghai Ashwini [PERSON_NAME] Jyoti Kajal [PERSON_NAME] [PERSON…" at bounding box center [275, 118] width 64 height 9
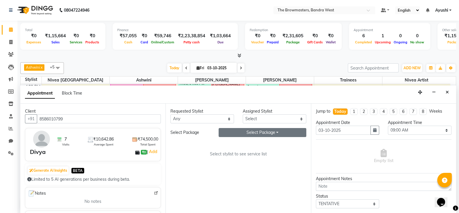
click at [266, 130] on button "Select Package Toggle Dropdown" at bounding box center [263, 132] width 88 height 9
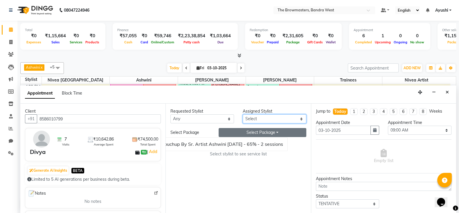
click at [268, 114] on select "Select Ashmeey Singghai Ashwini [PERSON_NAME] Jyoti Kajal [PERSON_NAME] [PERSON…" at bounding box center [275, 118] width 64 height 9
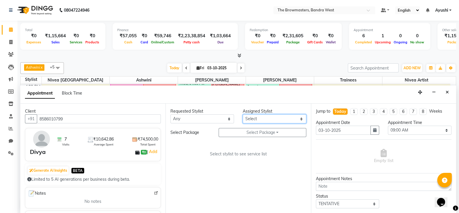
select select "64306"
click at [243, 114] on select "Select Ashmeey Singghai Ashwini [PERSON_NAME] Jyoti Kajal [PERSON_NAME] [PERSON…" at bounding box center [275, 118] width 64 height 9
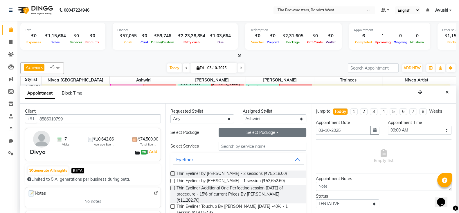
click at [255, 130] on button "Select Package Toggle Dropdown" at bounding box center [263, 132] width 88 height 9
click at [260, 142] on li "Pkg Nano Touchup By Sr. Artist Ashwini [DATE] - 65% - 2 sessions" at bounding box center [208, 144] width 152 height 8
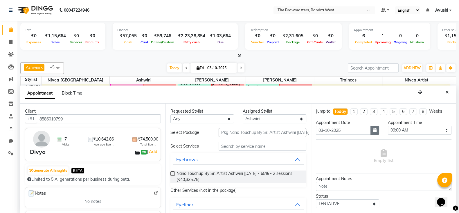
click at [374, 127] on button "button" at bounding box center [375, 129] width 9 height 9
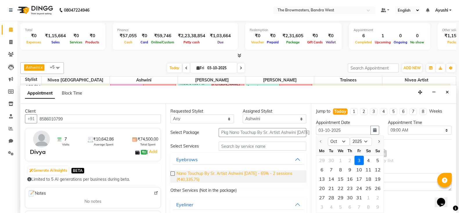
click at [227, 172] on span "Nano Touchup By Sr. Artist Ashwini within 12 months - 65% - 2 sessions (₹40,335…" at bounding box center [239, 176] width 125 height 12
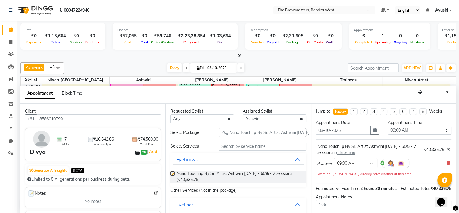
checkbox input "false"
click at [365, 131] on input "03-10-2025" at bounding box center [343, 129] width 55 height 9
click at [373, 133] on button "button" at bounding box center [375, 129] width 9 height 9
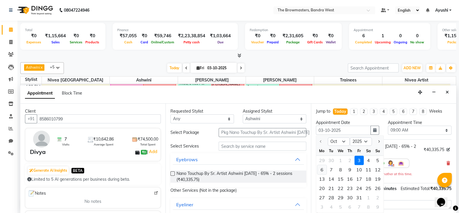
click at [321, 169] on div "6" at bounding box center [321, 169] width 9 height 9
type input "06-10-2025"
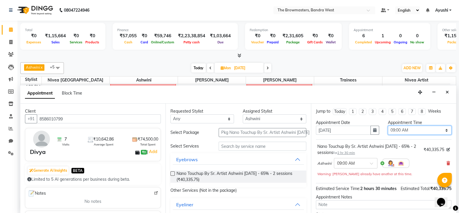
click at [407, 132] on select "Select 09:00 AM 09:15 AM 09:30 AM 09:45 AM 10:00 AM 10:15 AM 10:30 AM 10:45 AM …" at bounding box center [420, 129] width 64 height 9
select select "990"
click at [388, 125] on select "Select 09:00 AM 09:15 AM 09:30 AM 09:45 AM 10:00 AM 10:15 AM 10:30 AM 10:45 AM …" at bounding box center [420, 129] width 64 height 9
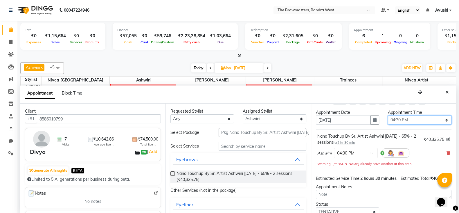
scroll to position [55, 0]
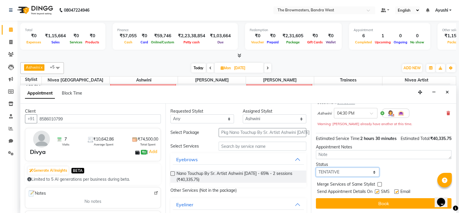
click at [348, 176] on select "Select TENTATIVE CONFIRM UPCOMING" at bounding box center [348, 171] width 64 height 9
select select "confirm booking"
click at [316, 167] on select "Select TENTATIVE CONFIRM UPCOMING" at bounding box center [348, 171] width 64 height 9
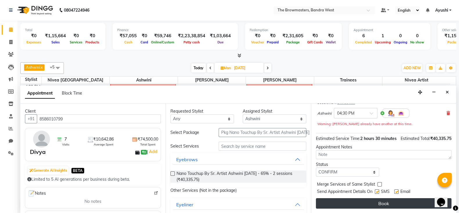
click at [369, 199] on button "Book" at bounding box center [384, 203] width 136 height 10
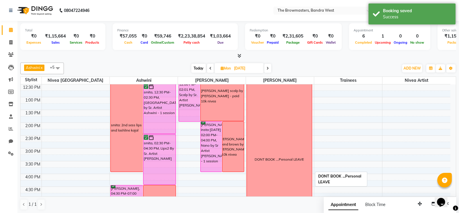
scroll to position [115, 0]
click at [9, 44] on icon at bounding box center [10, 42] width 3 height 4
select select "service"
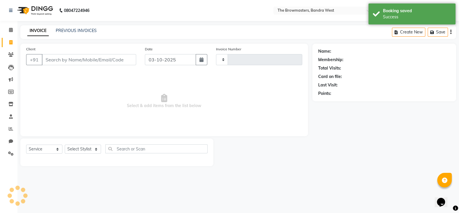
type input "2362"
select select "6949"
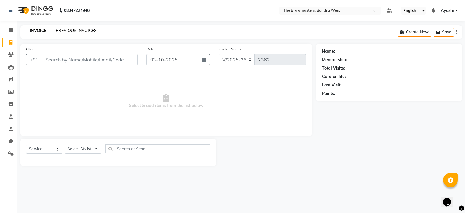
click at [74, 31] on link "PREVIOUS INVOICES" at bounding box center [76, 30] width 41 height 5
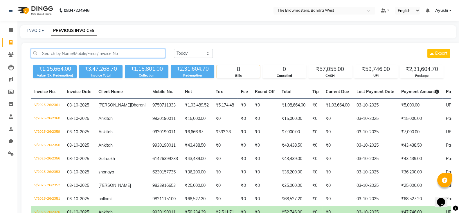
click at [98, 53] on input "text" at bounding box center [98, 53] width 134 height 9
paste input "+44 7502 195980"
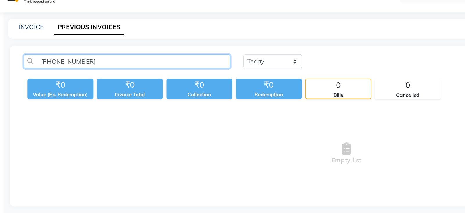
drag, startPoint x: 62, startPoint y: 53, endPoint x: 155, endPoint y: 91, distance: 100.7
click at [151, 91] on div "+44 7502 195980 Today Yesterday Custom Range Export ₹0 Value (Ex. Redemption) ₹…" at bounding box center [243, 96] width 445 height 106
click at [95, 49] on input "+44 7502 195980" at bounding box center [99, 53] width 136 height 9
click at [61, 55] on input "+44 7502 195980" at bounding box center [99, 53] width 136 height 9
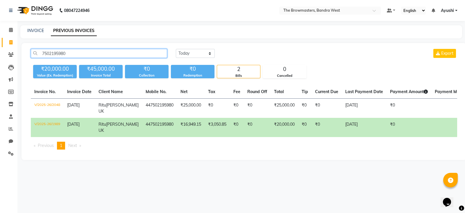
type input "7502195980"
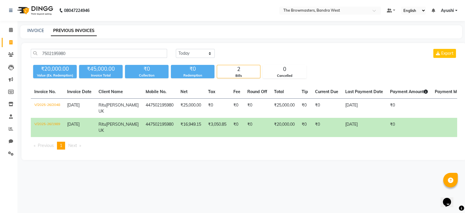
click at [298, 123] on td "₹0" at bounding box center [304, 127] width 13 height 19
click at [8, 32] on span at bounding box center [11, 30] width 10 height 7
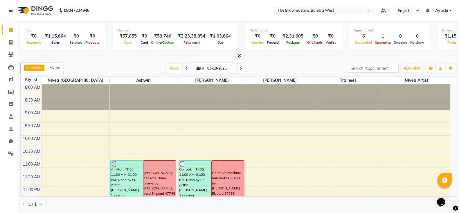
click at [241, 69] on span at bounding box center [241, 68] width 7 height 9
type input "04-10-2025"
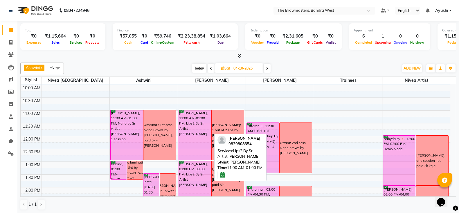
scroll to position [50, 0]
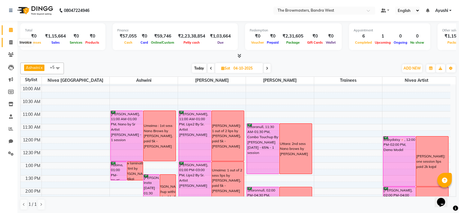
click at [15, 42] on span at bounding box center [11, 42] width 10 height 7
select select "6949"
select select "service"
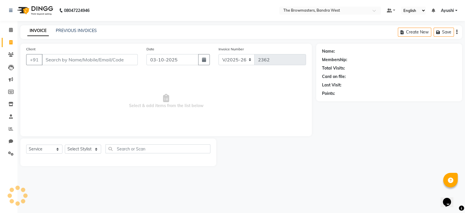
click at [109, 56] on input "Client" at bounding box center [90, 59] width 96 height 11
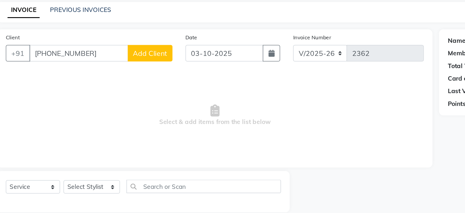
click at [68, 61] on input "+44 7502 195980" at bounding box center [75, 59] width 66 height 11
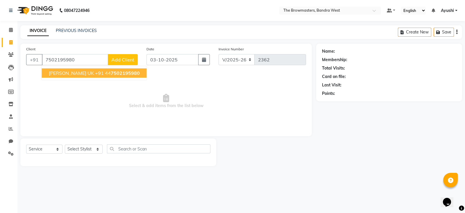
click at [95, 70] on ngb-highlight "+91 44 7502195980" at bounding box center [117, 73] width 45 height 6
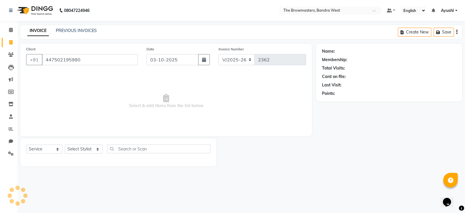
type input "447502195980"
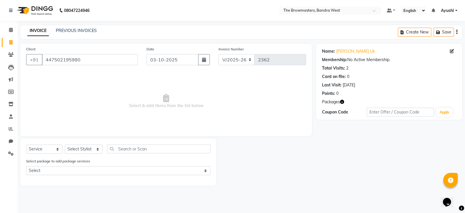
click at [80, 154] on div "Select Service Product Membership Package Voucher Prepaid Gift Card Select Styl…" at bounding box center [118, 151] width 184 height 14
click at [77, 149] on select "Select Stylist [PERSON_NAME] Ashwini [PERSON_NAME] SUPPORT [PERSON_NAME] Jyoti …" at bounding box center [84, 148] width 38 height 9
select select "64307"
click at [65, 145] on select "Select Stylist [PERSON_NAME] Ashwini [PERSON_NAME] SUPPORT [PERSON_NAME] Jyoti …" at bounding box center [84, 148] width 38 height 9
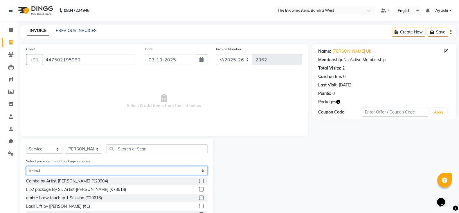
click at [84, 169] on select "Select Demo Model" at bounding box center [116, 170] width 181 height 9
select select "1: Object"
click at [26, 166] on select "Select Demo Model" at bounding box center [116, 170] width 181 height 9
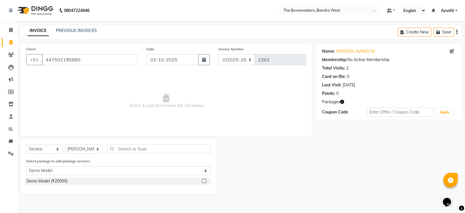
click at [204, 182] on label at bounding box center [204, 180] width 4 height 4
click at [204, 182] on input "checkbox" at bounding box center [204, 181] width 4 height 4
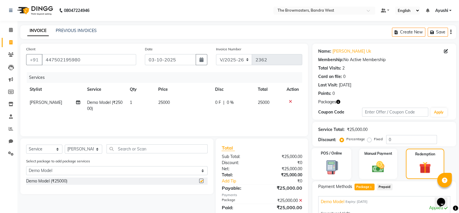
checkbox input "false"
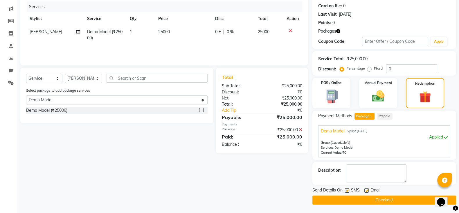
click at [346, 189] on label at bounding box center [347, 190] width 4 height 4
click at [346, 189] on input "checkbox" at bounding box center [347, 190] width 4 height 4
checkbox input "false"
click at [366, 189] on label at bounding box center [366, 190] width 4 height 4
click at [366, 189] on input "checkbox" at bounding box center [366, 190] width 4 height 4
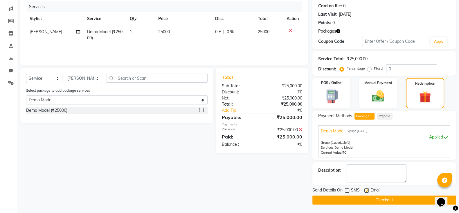
checkbox input "false"
click at [372, 198] on button "Checkout" at bounding box center [384, 199] width 144 height 9
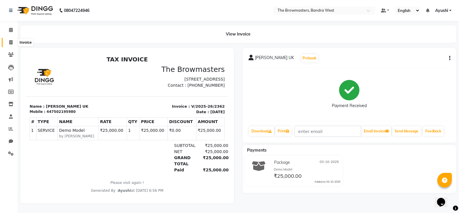
click at [15, 43] on span at bounding box center [11, 42] width 10 height 7
select select "6949"
select select "service"
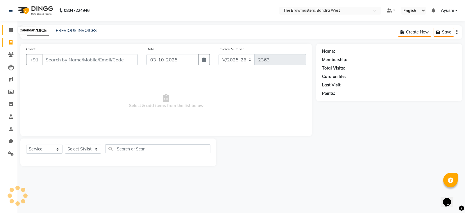
click at [7, 31] on span at bounding box center [11, 30] width 10 height 7
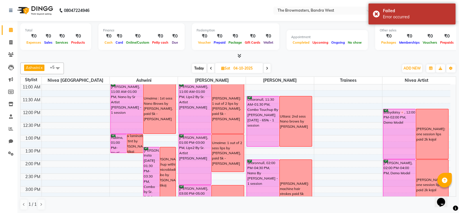
click at [199, 67] on span "Today" at bounding box center [199, 68] width 15 height 9
type input "03-10-2025"
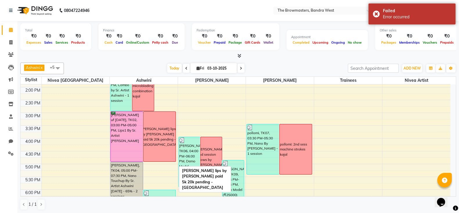
scroll to position [150, 0]
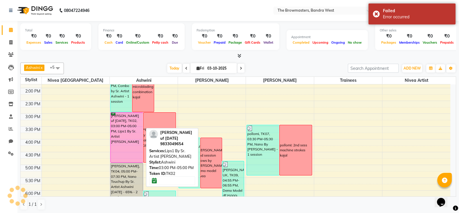
click at [126, 137] on div "[PERSON_NAME] uf [DATE], TK02, 03:00 PM-05:00 PM, Lips1 By Sr. Artist [PERSON_N…" at bounding box center [127, 137] width 32 height 50
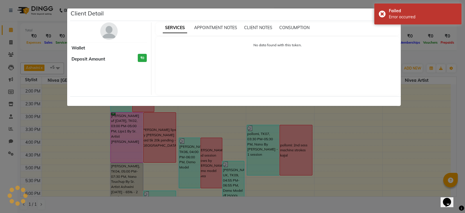
select select "6"
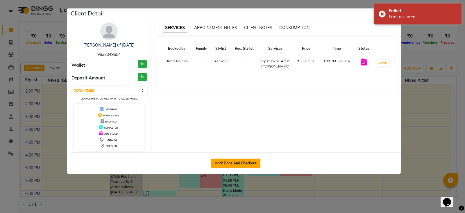
click at [252, 160] on button "Mark Done And Checkout" at bounding box center [236, 162] width 50 height 9
select select "6949"
select select "service"
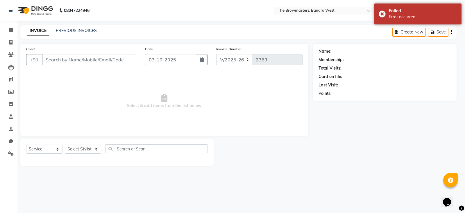
select select "3"
type input "9833049654"
select select "64306"
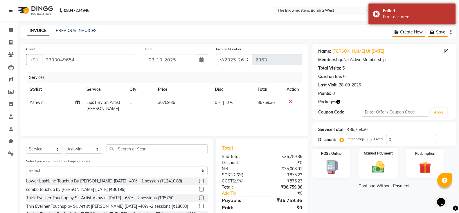
scroll to position [40, 0]
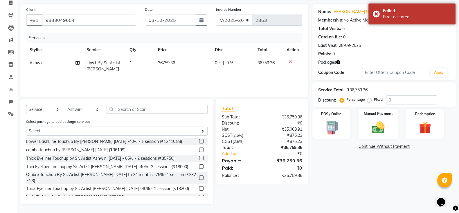
click at [376, 130] on img at bounding box center [378, 127] width 21 height 15
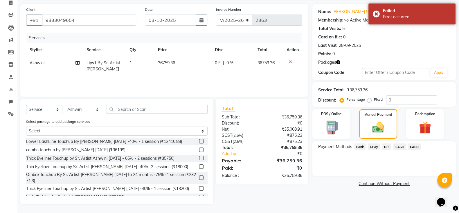
scroll to position [0, 0]
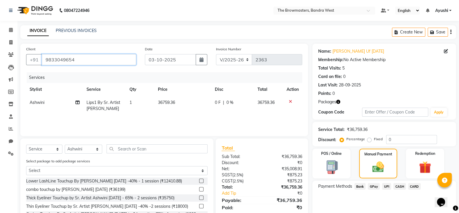
click at [66, 64] on input "9833049654" at bounding box center [89, 59] width 94 height 11
click at [6, 44] on span at bounding box center [11, 42] width 10 height 7
select select "6949"
select select "service"
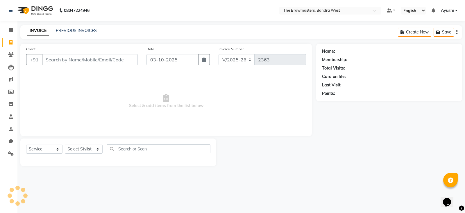
click at [79, 27] on div "INVOICE PREVIOUS INVOICES Create New Save" at bounding box center [240, 32] width 441 height 14
click at [87, 33] on link "PREVIOUS INVOICES" at bounding box center [76, 30] width 41 height 5
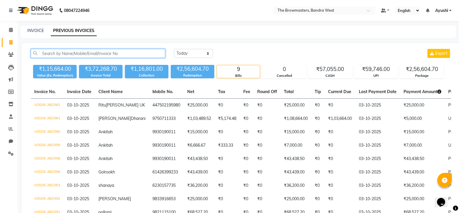
click at [105, 51] on input "text" at bounding box center [98, 53] width 134 height 9
paste input "9833049654"
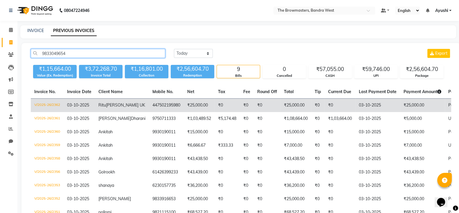
drag, startPoint x: 105, startPoint y: 51, endPoint x: 258, endPoint y: 109, distance: 163.4
click at [258, 109] on div "9833049654 Today Yesterday Custom Range Export ₹1,15,664.00 Value (Ex. Redempti…" at bounding box center [240, 155] width 439 height 225
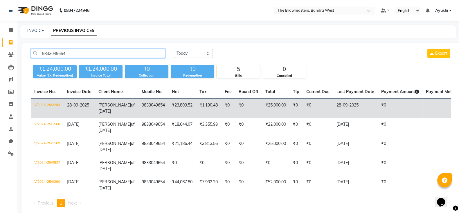
scroll to position [0, 65]
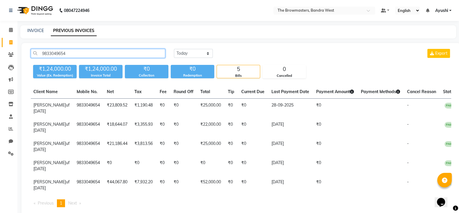
type input "9833049654"
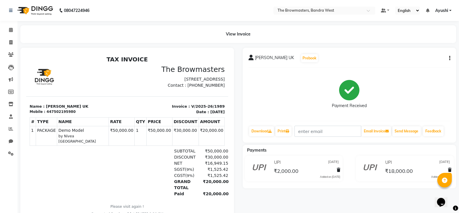
click at [295, 51] on div "[PERSON_NAME] UK Prebook Payment Received Download Print Email Invoice Send Mes…" at bounding box center [350, 95] width 214 height 95
click at [301, 56] on button "Prebook" at bounding box center [309, 58] width 17 height 8
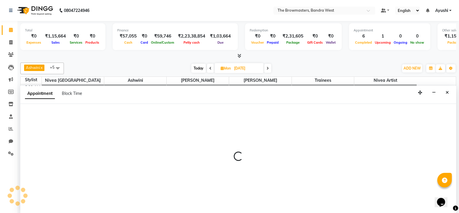
scroll to position [0, 0]
type input "03-10-2025"
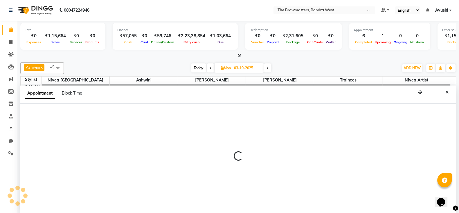
select select "540"
select select "tentative"
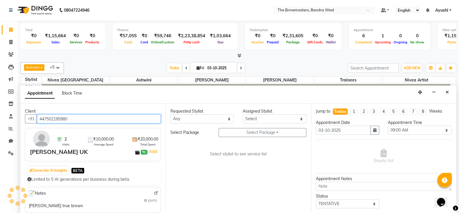
scroll to position [217, 0]
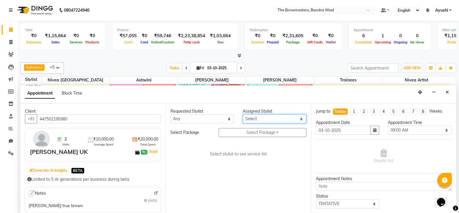
click at [267, 117] on select "Select Ashmeey Singghai Ashwini [PERSON_NAME] Jyoti Kajal [PERSON_NAME] [PERSON…" at bounding box center [275, 118] width 64 height 9
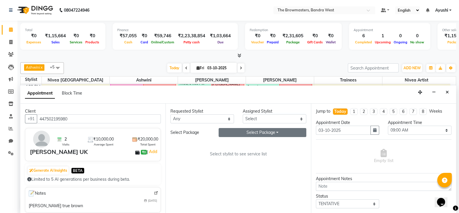
click at [253, 134] on button "Select Package Toggle Dropdown" at bounding box center [263, 132] width 88 height 9
click at [270, 117] on select "Select Ashmeey Singghai Ashwini [PERSON_NAME] Jyoti Kajal [PERSON_NAME] [PERSON…" at bounding box center [275, 118] width 64 height 9
click at [448, 96] on div "Appointment Block Time" at bounding box center [238, 94] width 436 height 18
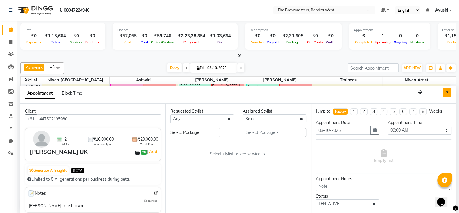
click at [451, 92] on button "Close" at bounding box center [447, 92] width 8 height 9
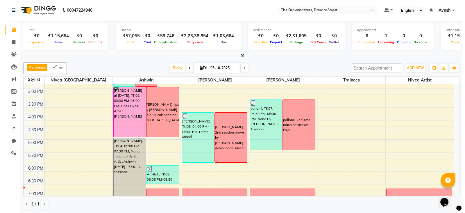
scroll to position [174, 0]
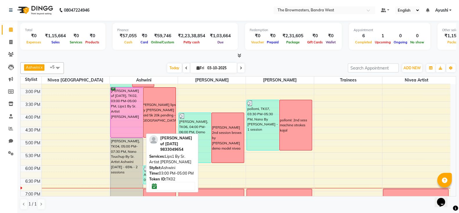
click at [126, 122] on div "[PERSON_NAME] uf [DATE], TK02, 03:00 PM-05:00 PM, Lips1 By Sr. Artist [PERSON_N…" at bounding box center [127, 112] width 32 height 50
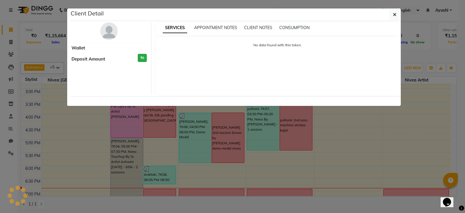
select select "3"
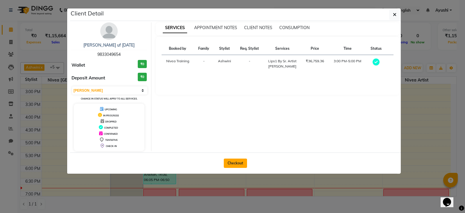
click at [237, 166] on button "Checkout" at bounding box center [235, 162] width 23 height 9
select select "6949"
select select "service"
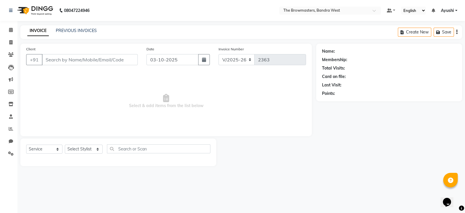
type input "9833049654"
select select "64306"
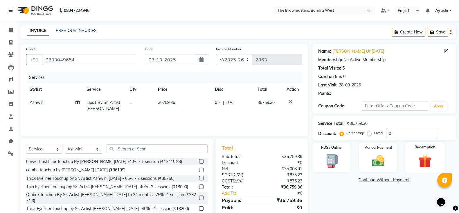
click at [414, 160] on div "Redemption" at bounding box center [425, 157] width 40 height 31
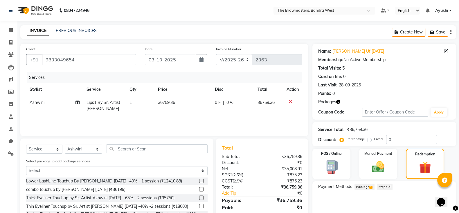
click at [373, 185] on span "Package 1" at bounding box center [365, 186] width 20 height 7
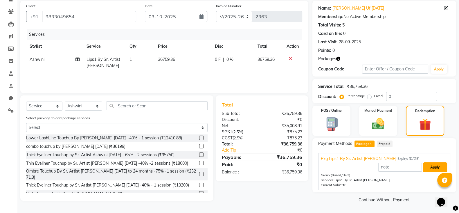
click at [429, 166] on button "Apply" at bounding box center [435, 167] width 24 height 10
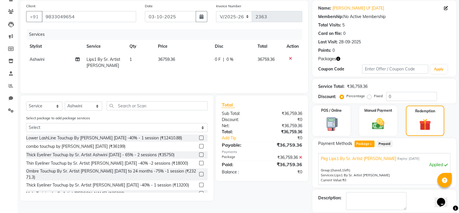
scroll to position [71, 0]
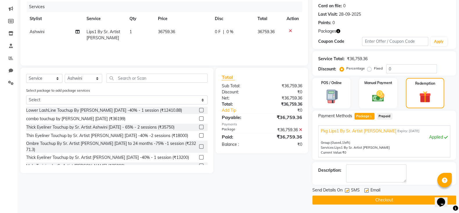
click at [344, 190] on div "Send Details On SMS Email" at bounding box center [384, 190] width 144 height 7
click at [346, 191] on label at bounding box center [347, 190] width 4 height 4
click at [346, 191] on input "checkbox" at bounding box center [347, 190] width 4 height 4
checkbox input "false"
click at [367, 193] on div at bounding box center [366, 191] width 4 height 6
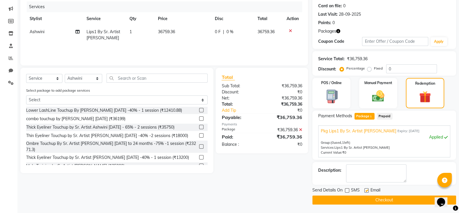
click at [368, 187] on div "Email" at bounding box center [374, 190] width 21 height 7
click at [366, 188] on label at bounding box center [366, 190] width 4 height 4
click at [366, 188] on input "checkbox" at bounding box center [366, 190] width 4 height 4
checkbox input "false"
click at [371, 201] on button "Checkout" at bounding box center [384, 199] width 144 height 9
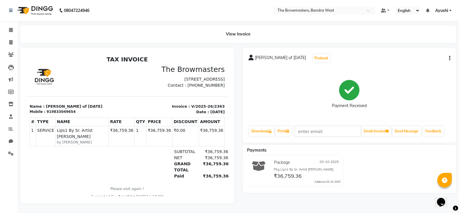
click at [450, 58] on icon "button" at bounding box center [449, 58] width 1 height 0
click at [416, 47] on div "Cancel Invoice" at bounding box center [421, 47] width 40 height 7
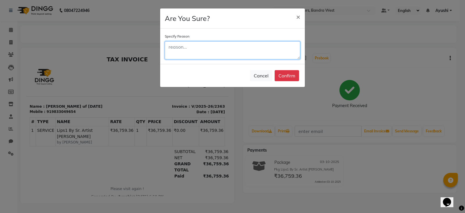
click at [208, 44] on textarea at bounding box center [232, 50] width 135 height 18
type textarea "wrong"
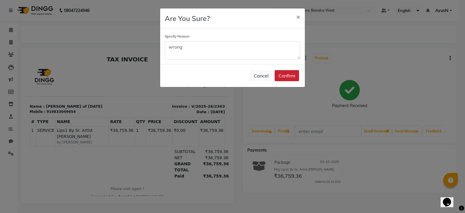
click at [282, 79] on button "Confirm" at bounding box center [286, 75] width 24 height 11
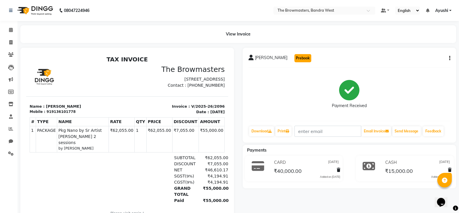
click at [294, 62] on button "Prebook" at bounding box center [302, 58] width 17 height 8
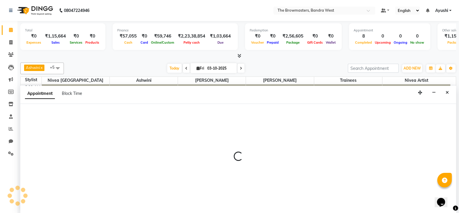
scroll to position [0, 0]
select select "540"
select select "tentative"
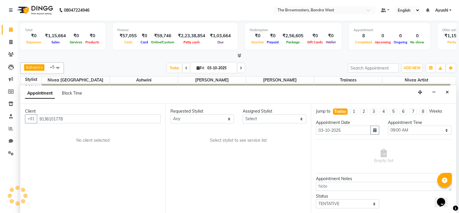
scroll to position [217, 0]
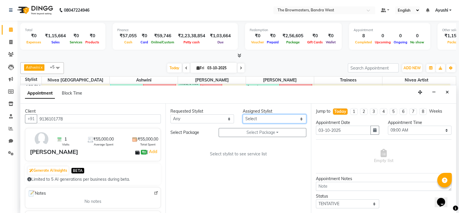
click at [270, 120] on select "Select Ashmeey Singghai Ashwini [PERSON_NAME] Jyoti Kajal [PERSON_NAME] [PERSON…" at bounding box center [275, 118] width 64 height 9
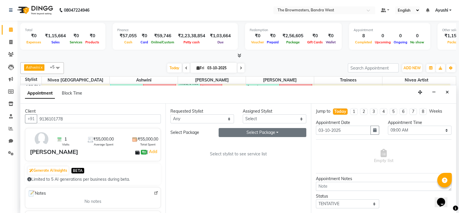
click at [243, 128] on button "Select Package Toggle Dropdown" at bounding box center [263, 132] width 88 height 9
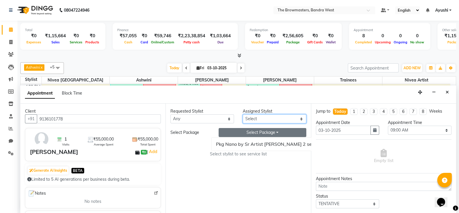
click at [271, 118] on select "Select Ashmeey Singghai Ashwini [PERSON_NAME] Jyoti Kajal [PERSON_NAME] [PERSON…" at bounding box center [275, 118] width 64 height 9
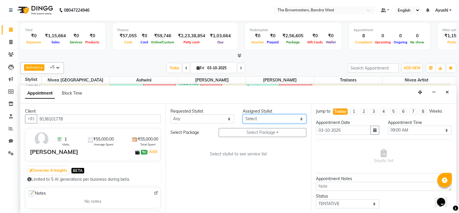
select select "64307"
click at [243, 114] on select "Select Ashmeey Singghai Ashwini [PERSON_NAME] Jyoti Kajal [PERSON_NAME] [PERSON…" at bounding box center [275, 118] width 64 height 9
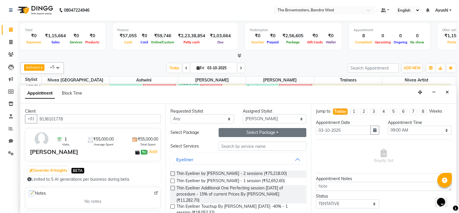
click at [258, 130] on button "Select Package Toggle Dropdown" at bounding box center [263, 132] width 88 height 9
drag, startPoint x: 248, startPoint y: 137, endPoint x: 256, endPoint y: 141, distance: 9.2
click at [256, 141] on div "Pkg Nano by Sr Artist [PERSON_NAME] 2 sessions" at bounding box center [267, 144] width 118 height 14
click at [263, 131] on button "Select Package Toggle Dropdown" at bounding box center [263, 132] width 88 height 9
click at [261, 143] on li "Pkg Nano by Sr Artist [PERSON_NAME] 2 sessions" at bounding box center [267, 144] width 118 height 8
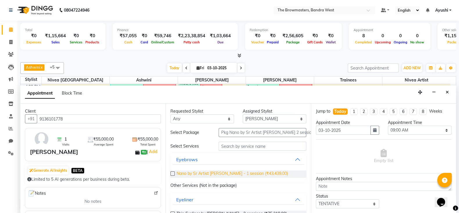
click at [253, 175] on span "Nano by Sr Artist Roshani - 1 session (₹43,439.00)" at bounding box center [233, 173] width 112 height 7
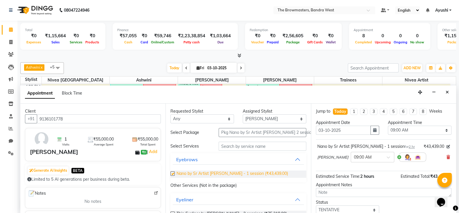
checkbox input "false"
click at [373, 130] on icon "button" at bounding box center [374, 130] width 3 height 4
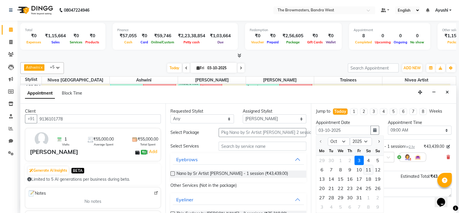
click at [364, 172] on div "11" at bounding box center [368, 169] width 9 height 9
type input "11-10-2025"
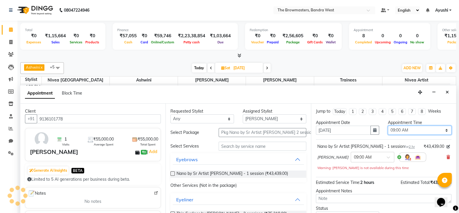
click at [394, 131] on select "Select 09:00 AM 09:15 AM 09:30 AM 09:45 AM 10:00 AM 10:15 AM 10:30 AM 10:45 AM …" at bounding box center [420, 129] width 64 height 9
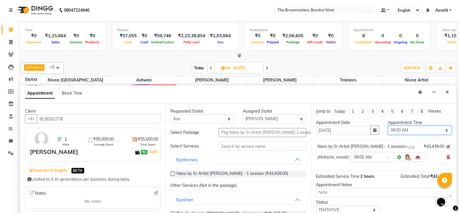
select select "840"
click at [388, 125] on select "Select 09:00 AM 09:15 AM 09:30 AM 09:45 AM 10:00 AM 10:15 AM 10:30 AM 10:45 AM …" at bounding box center [420, 129] width 64 height 9
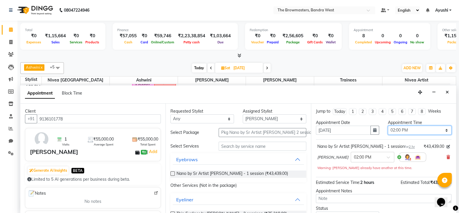
scroll to position [43, 0]
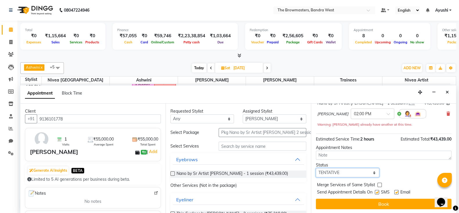
click at [350, 174] on select "Select TENTATIVE CONFIRM UPCOMING" at bounding box center [348, 172] width 64 height 9
select select "confirm booking"
click at [316, 168] on select "Select TENTATIVE CONFIRM UPCOMING" at bounding box center [348, 172] width 64 height 9
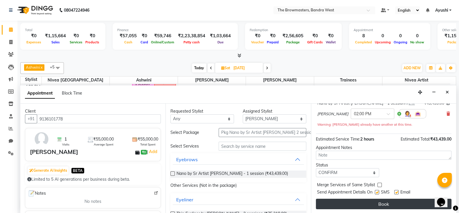
click at [372, 204] on button "Book" at bounding box center [384, 203] width 136 height 10
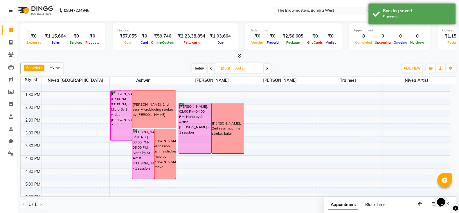
scroll to position [133, 0]
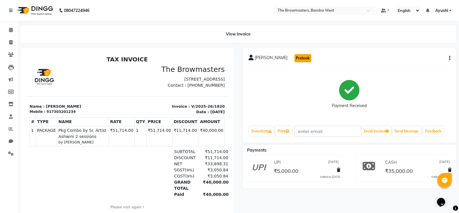
click at [294, 57] on button "Prebook" at bounding box center [302, 58] width 17 height 8
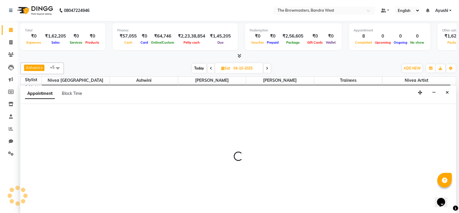
scroll to position [0, 0]
type input "03-10-2025"
select select "tentative"
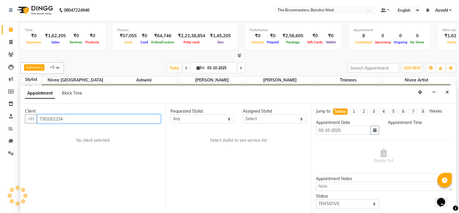
select select "540"
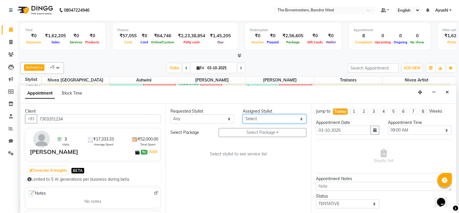
click at [258, 120] on select "Select Ashmeey Singghai Ashwini [PERSON_NAME] Jyoti Kajal [PERSON_NAME] [PERSON…" at bounding box center [275, 118] width 64 height 9
select select "64306"
click at [243, 114] on select "Select Ashmeey Singghai Ashwini [PERSON_NAME] Jyoti Kajal [PERSON_NAME] [PERSON…" at bounding box center [275, 118] width 64 height 9
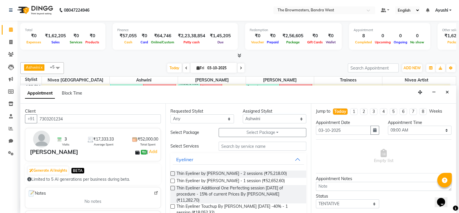
click at [273, 137] on div "Requested Stylist Any Ashmeey Singghai Ashwini [PERSON_NAME] Jyoti Kajal [PERSO…" at bounding box center [238, 157] width 145 height 109
click at [263, 135] on button "Select Package Toggle Dropdown" at bounding box center [263, 132] width 88 height 9
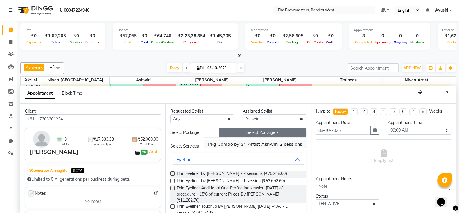
click at [256, 143] on li "Pkg Combo by Sr. Artist Ashwini 2 sessions" at bounding box center [255, 144] width 103 height 8
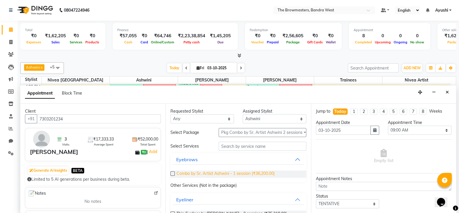
click at [252, 176] on span "Combo by Sr. Artist Ashwini - 1 session (₹36,200.00)" at bounding box center [226, 173] width 98 height 7
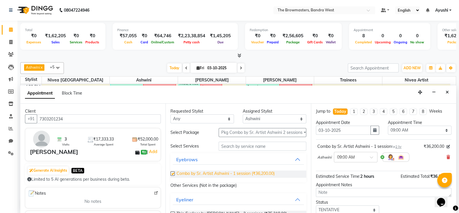
checkbox input "false"
click at [379, 129] on div "Appointment Date [DATE]" at bounding box center [348, 129] width 72 height 20
click at [373, 129] on icon "button" at bounding box center [374, 130] width 3 height 4
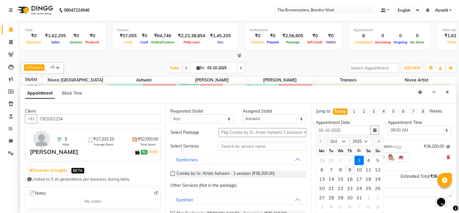
click at [350, 169] on div "9" at bounding box center [349, 169] width 9 height 9
type input "[DATE]"
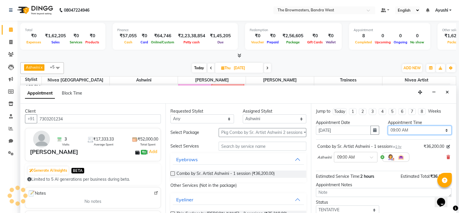
click at [400, 130] on select "Select 09:00 AM 09:15 AM 09:30 AM 09:45 AM 10:00 AM 10:15 AM 10:30 AM 10:45 AM …" at bounding box center [420, 129] width 64 height 9
select select "870"
click at [388, 125] on select "Select 09:00 AM 09:15 AM 09:30 AM 09:45 AM 10:00 AM 10:15 AM 10:30 AM 10:45 AM …" at bounding box center [420, 129] width 64 height 9
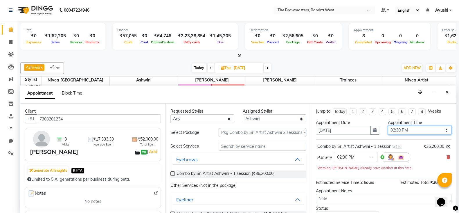
scroll to position [43, 0]
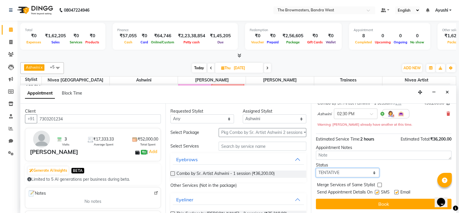
click at [347, 173] on select "Select TENTATIVE CONFIRM UPCOMING" at bounding box center [348, 172] width 64 height 9
select select "confirm booking"
click at [316, 168] on select "Select TENTATIVE CONFIRM UPCOMING" at bounding box center [348, 172] width 64 height 9
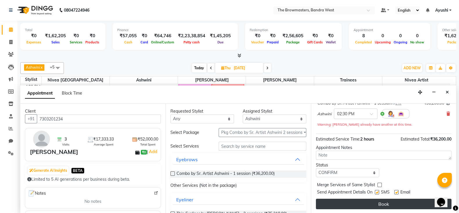
click at [380, 201] on button "Book" at bounding box center [384, 203] width 136 height 10
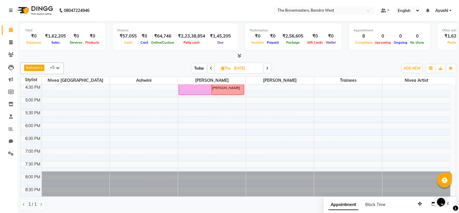
scroll to position [0, 0]
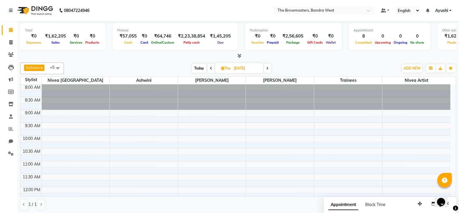
click at [190, 69] on div "[DATE] [DATE]" at bounding box center [231, 68] width 329 height 9
click at [205, 72] on div "[DATE] [DATE]" at bounding box center [231, 68] width 80 height 9
click at [201, 69] on span "Today" at bounding box center [199, 68] width 15 height 9
type input "03-10-2025"
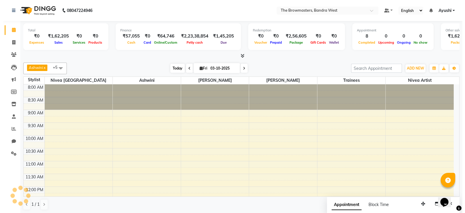
scroll to position [217, 0]
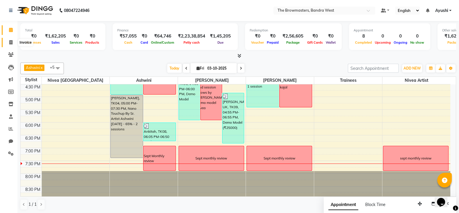
click at [9, 41] on span at bounding box center [11, 42] width 10 height 7
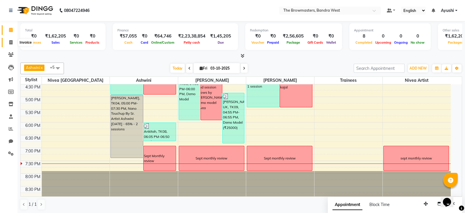
select select "6949"
select select "service"
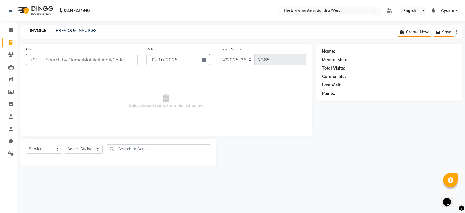
click at [86, 57] on input "Client" at bounding box center [90, 59] width 96 height 11
type input "9167240011"
click at [123, 62] on span "Add Client" at bounding box center [122, 60] width 23 height 6
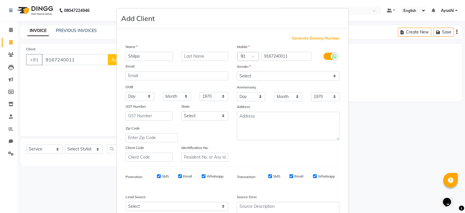
type input "Shilpa"
click at [274, 79] on select "Select [DEMOGRAPHIC_DATA] [DEMOGRAPHIC_DATA] Other Prefer Not To Say" at bounding box center [288, 75] width 103 height 9
select select "[DEMOGRAPHIC_DATA]"
click at [237, 72] on select "Select [DEMOGRAPHIC_DATA] [DEMOGRAPHIC_DATA] Other Prefer Not To Say" at bounding box center [288, 75] width 103 height 9
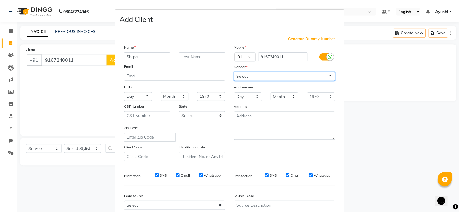
scroll to position [59, 0]
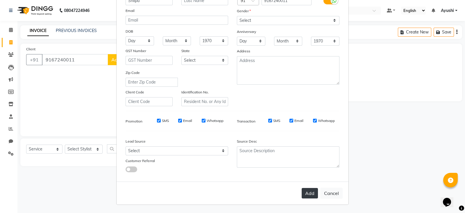
click at [311, 195] on button "Add" at bounding box center [309, 193] width 16 height 10
select select
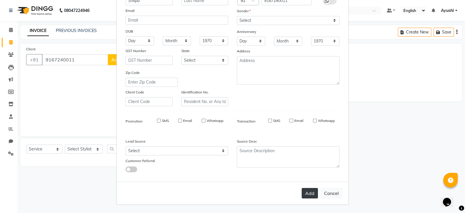
select select
checkbox input "false"
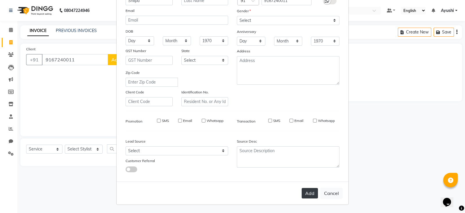
checkbox input "false"
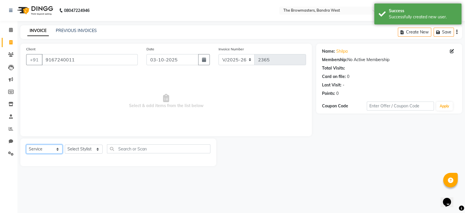
click at [41, 149] on select "Select Service Product Membership Package Voucher Prepaid Gift Card" at bounding box center [44, 148] width 36 height 9
select select "package"
click at [26, 145] on select "Select Service Product Membership Package Voucher Prepaid Gift Card" at bounding box center [44, 148] width 36 height 9
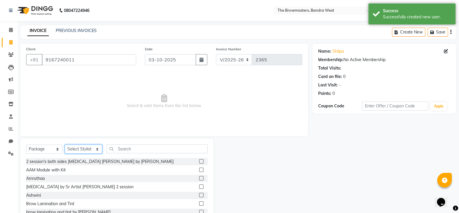
click at [87, 148] on select "Select Stylist [PERSON_NAME] Ashwini [PERSON_NAME] SUPPORT [PERSON_NAME] Jyoti …" at bounding box center [83, 148] width 37 height 9
select select "64305"
click at [65, 145] on select "Select Stylist [PERSON_NAME] Ashwini [PERSON_NAME] SUPPORT [PERSON_NAME] Jyoti …" at bounding box center [83, 148] width 37 height 9
click at [139, 145] on input "text" at bounding box center [157, 148] width 101 height 9
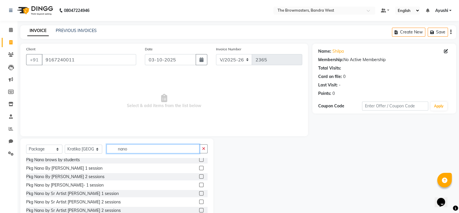
scroll to position [36, 0]
type input "nano"
click at [199, 200] on label at bounding box center [201, 201] width 4 height 4
click at [199, 200] on input "checkbox" at bounding box center [201, 201] width 4 height 4
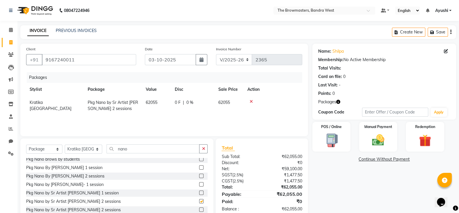
checkbox input "false"
click at [179, 107] on td "0 F | 0 %" at bounding box center [193, 105] width 44 height 19
select select "64305"
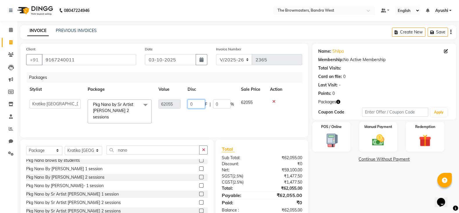
click at [197, 103] on input "0" at bounding box center [196, 103] width 17 height 9
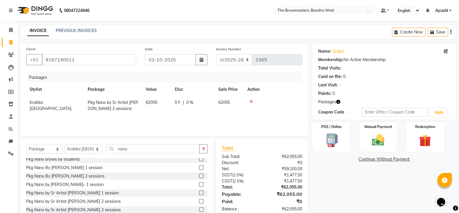
click at [192, 104] on span "0 %" at bounding box center [189, 102] width 7 height 6
select select "64305"
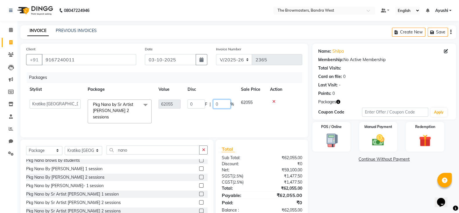
click at [220, 104] on input "0" at bounding box center [221, 103] width 17 height 9
type input "3"
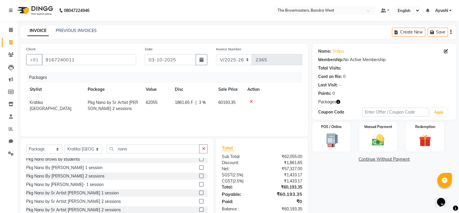
click at [202, 104] on span "3 %" at bounding box center [202, 102] width 7 height 6
select select "64305"
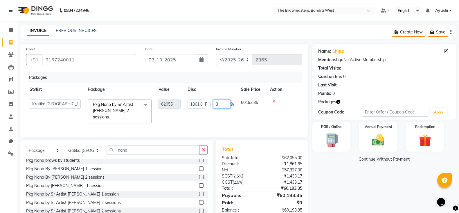
click at [218, 105] on input "3" at bounding box center [221, 103] width 17 height 9
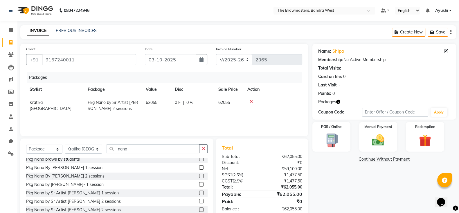
click at [178, 104] on span "0 F" at bounding box center [178, 102] width 6 height 6
select select "64305"
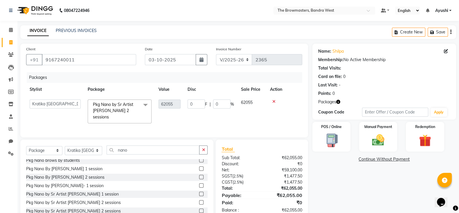
click at [184, 105] on td "0 F | 0 %" at bounding box center [210, 111] width 53 height 31
click at [199, 105] on input "0" at bounding box center [196, 103] width 17 height 9
type input "08705"
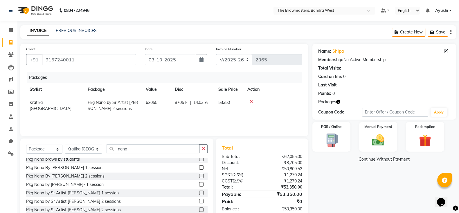
click at [213, 119] on div "Packages Stylist Package Value Disc Sale Price Action Kratika [GEOGRAPHIC_DATA]…" at bounding box center [164, 101] width 276 height 58
click at [381, 136] on img at bounding box center [378, 139] width 21 height 15
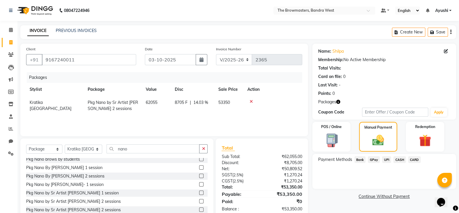
click at [399, 160] on span "CASH" at bounding box center [399, 159] width 12 height 7
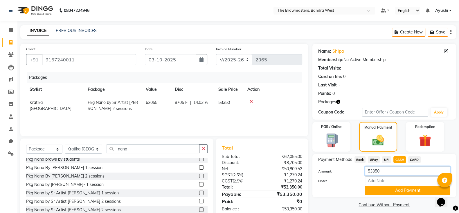
drag, startPoint x: 403, startPoint y: 165, endPoint x: 316, endPoint y: 181, distance: 89.2
click at [318, 181] on div "Payment Methods Bank GPay UPI CASH CARD Amount: 53350 Note: Add Payment" at bounding box center [384, 175] width 132 height 39
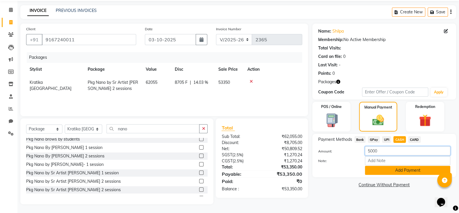
type input "5000"
click at [385, 171] on button "Add Payment" at bounding box center [407, 170] width 85 height 9
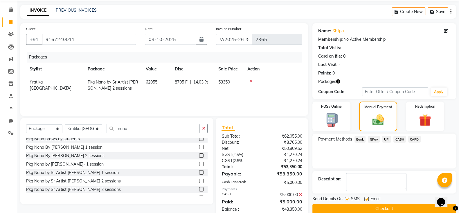
scroll to position [35, 0]
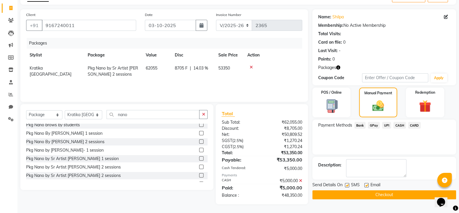
click at [353, 193] on button "Checkout" at bounding box center [384, 194] width 144 height 9
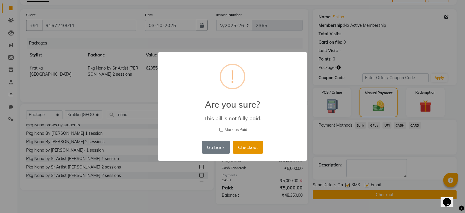
click at [251, 146] on button "Checkout" at bounding box center [248, 147] width 30 height 13
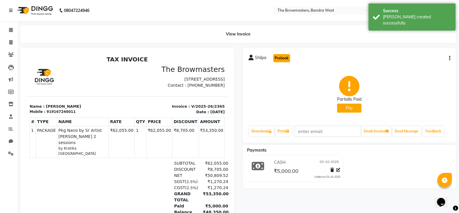
click at [278, 54] on button "Prebook" at bounding box center [281, 58] width 17 height 8
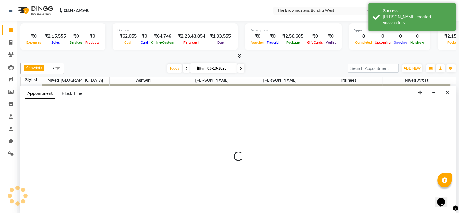
scroll to position [0, 0]
select select "540"
select select "tentative"
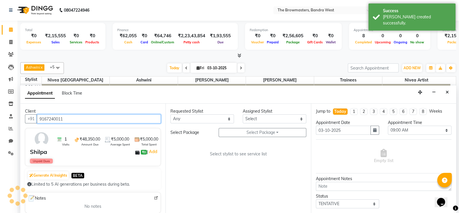
scroll to position [217, 0]
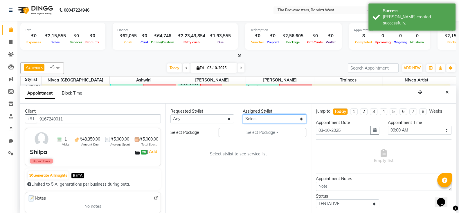
click at [258, 121] on select "Select Ashmeey Singghai Ashwini [PERSON_NAME] Jyoti Kajal [PERSON_NAME] [PERSON…" at bounding box center [275, 118] width 64 height 9
select select "64306"
click at [243, 114] on select "Select Ashmeey Singghai Ashwini [PERSON_NAME] Jyoti Kajal [PERSON_NAME] [PERSON…" at bounding box center [275, 118] width 64 height 9
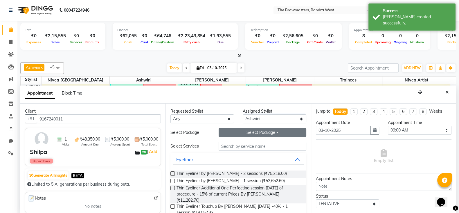
click at [258, 131] on button "Select Package Toggle Dropdown" at bounding box center [263, 132] width 88 height 9
click at [248, 141] on li "Pkg Nano by Sr Artist [PERSON_NAME] 2 sessions" at bounding box center [267, 144] width 118 height 8
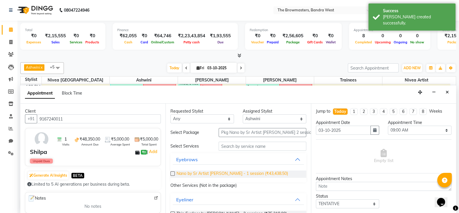
click at [230, 173] on span "Nano by Sr Artist [PERSON_NAME] - 1 session (₹43,438.50)" at bounding box center [233, 173] width 112 height 7
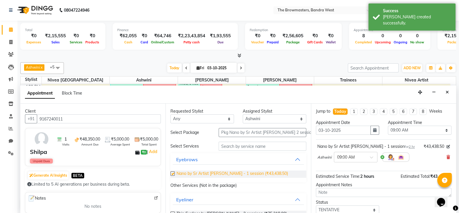
checkbox input "false"
click at [375, 131] on button "button" at bounding box center [375, 129] width 9 height 9
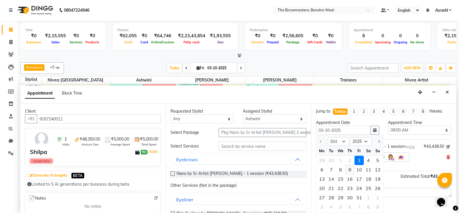
click at [349, 169] on div "9" at bounding box center [349, 169] width 9 height 9
type input "[DATE]"
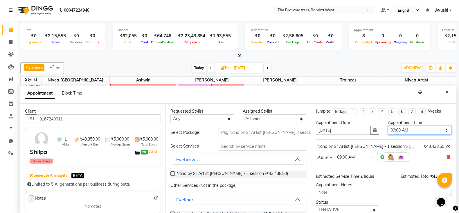
click at [406, 126] on select "Select 09:00 AM 09:15 AM 09:30 AM 09:45 AM 10:00 AM 10:15 AM 10:30 AM 10:45 AM …" at bounding box center [420, 129] width 64 height 9
select select "990"
click at [388, 125] on select "Select 09:00 AM 09:15 AM 09:30 AM 09:45 AM 10:00 AM 10:15 AM 10:30 AM 10:45 AM …" at bounding box center [420, 129] width 64 height 9
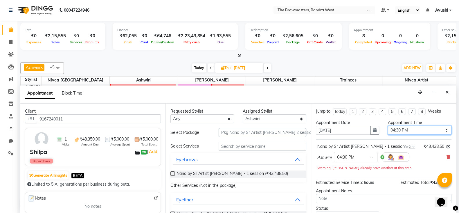
scroll to position [43, 0]
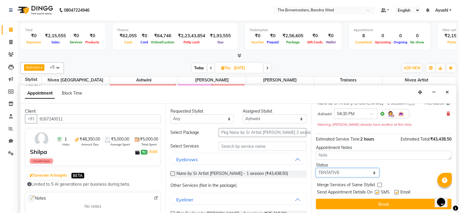
click at [351, 172] on select "Select TENTATIVE CONFIRM UPCOMING" at bounding box center [348, 172] width 64 height 9
select select "confirm booking"
click at [316, 168] on select "Select TENTATIVE CONFIRM UPCOMING" at bounding box center [348, 172] width 64 height 9
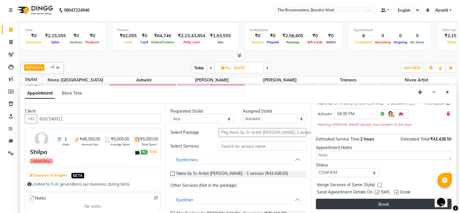
click at [379, 207] on button "Book" at bounding box center [384, 203] width 136 height 10
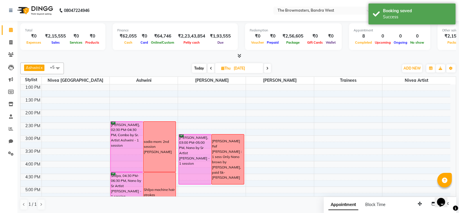
scroll to position [136, 0]
